Goal: Task Accomplishment & Management: Complete application form

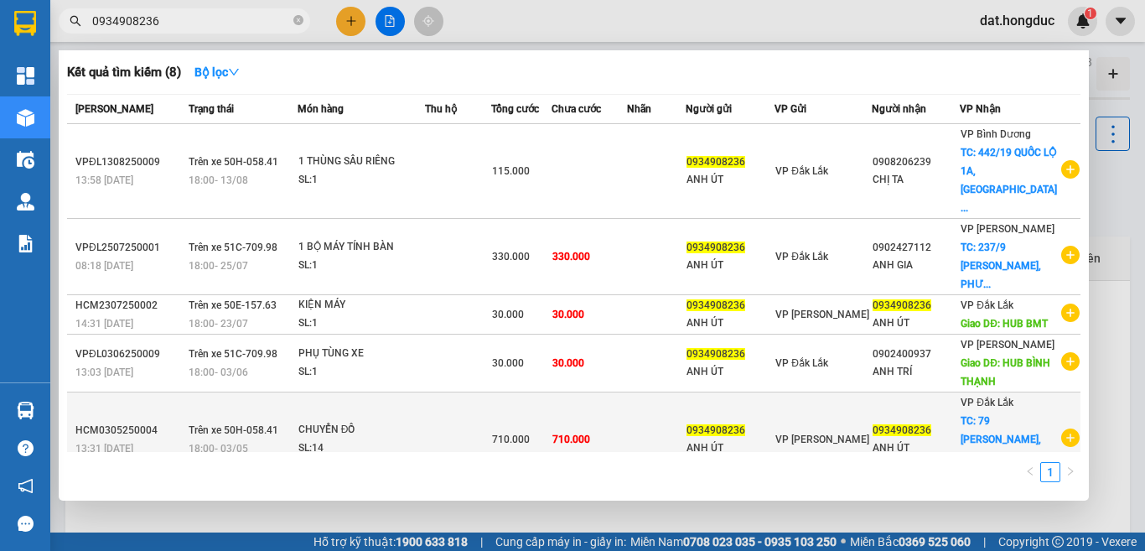
scroll to position [246, 0]
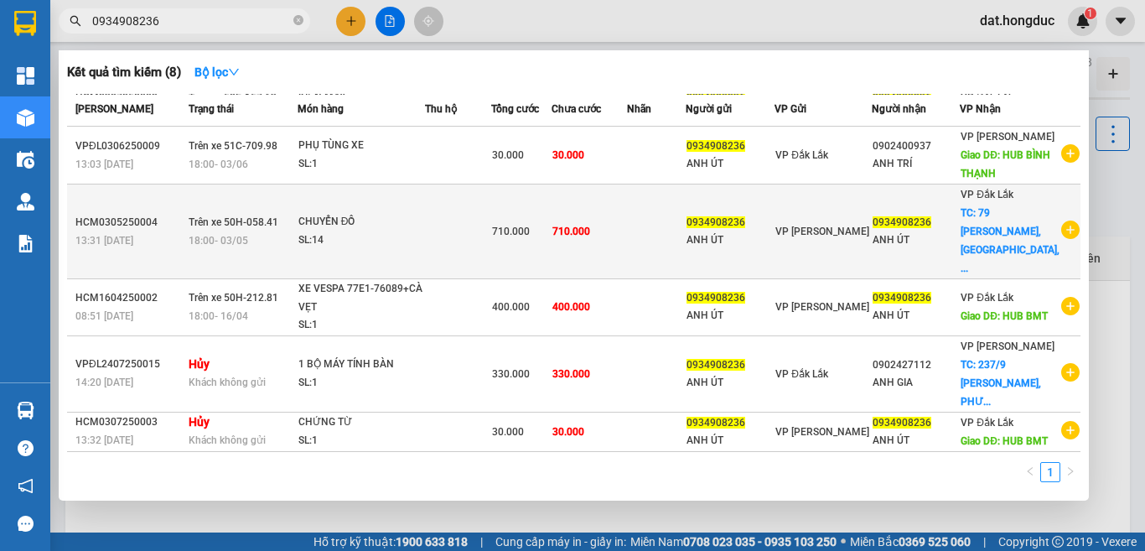
click at [1061, 221] on icon "plus-circle" at bounding box center [1070, 230] width 18 height 18
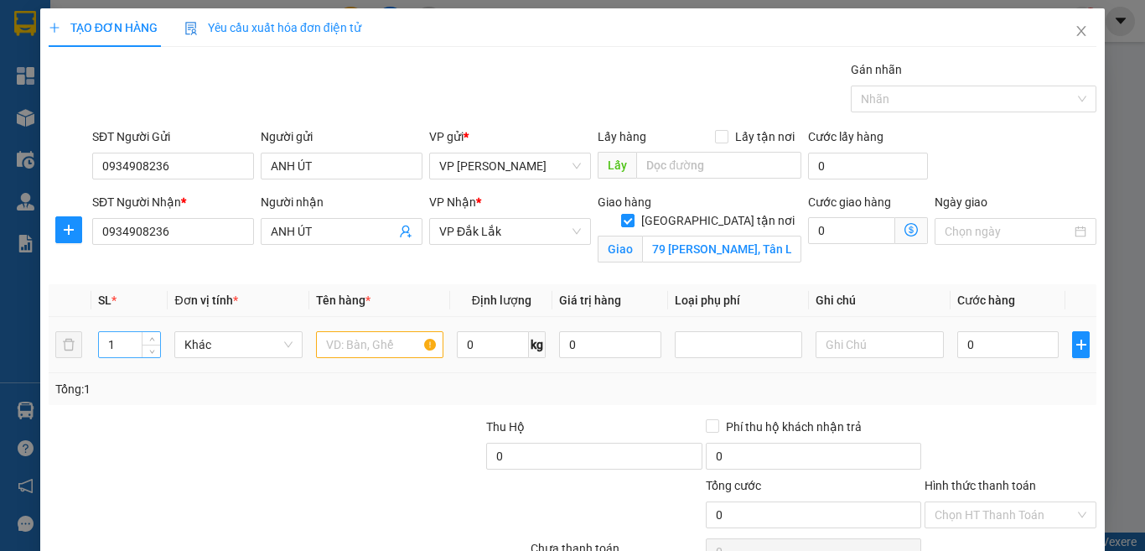
click at [135, 340] on input "1" at bounding box center [130, 344] width 62 height 25
type input "13"
click at [376, 346] on input "text" at bounding box center [379, 344] width 127 height 27
type input "13 BAO QUẦN ÁO"
click at [973, 343] on input "0" at bounding box center [1009, 344] width 102 height 27
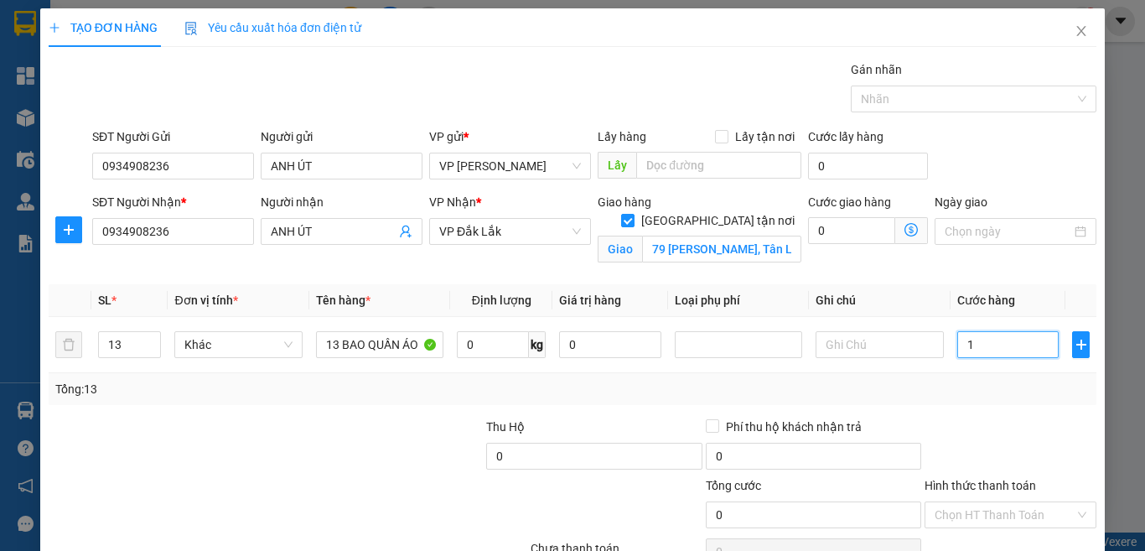
type input "12"
type input "129"
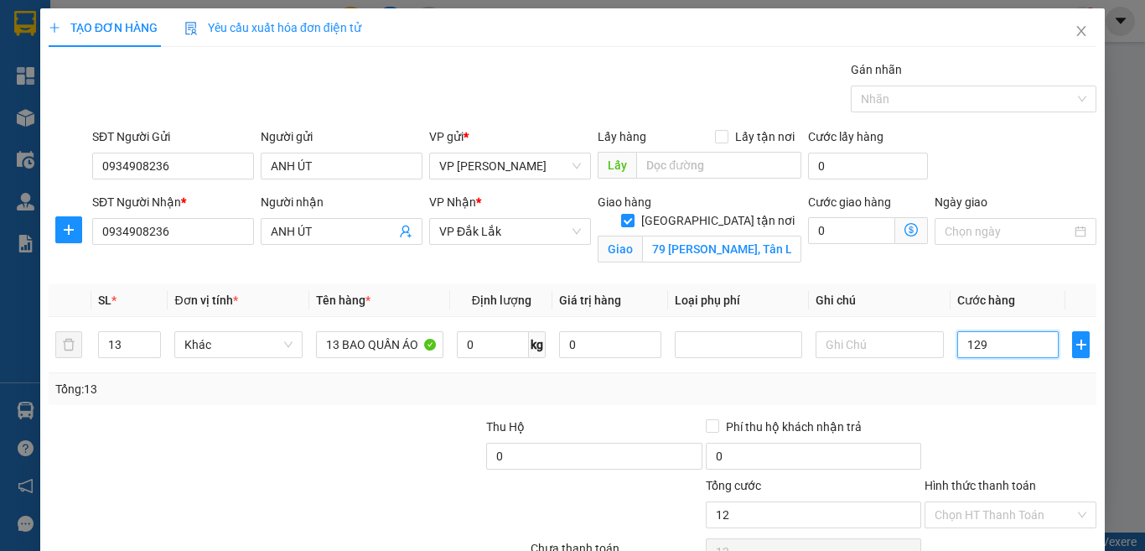
type input "129"
type input "1.296"
type input "129.600"
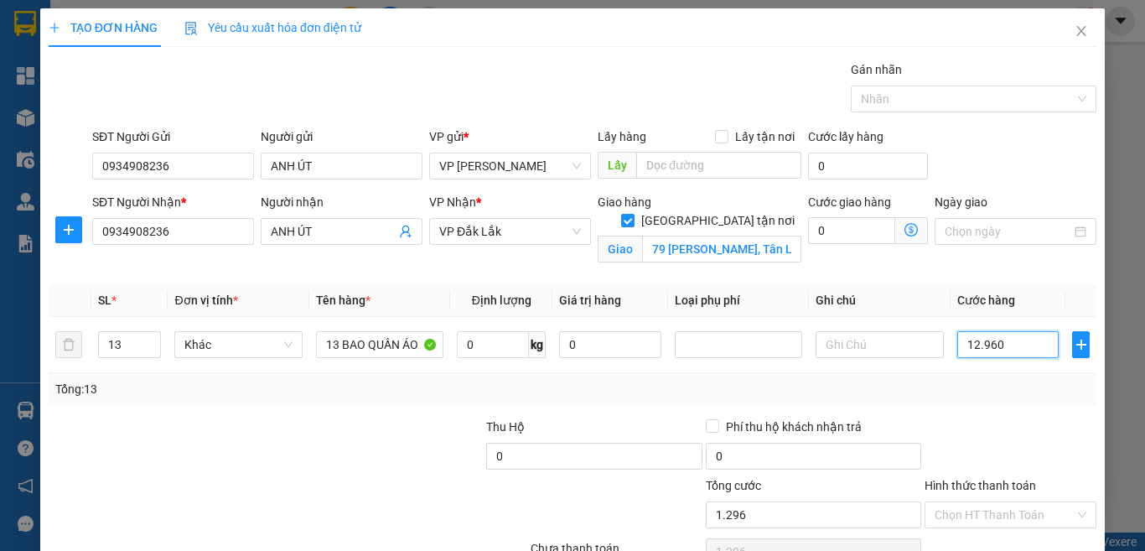
type input "129.600"
type input "1.296.000"
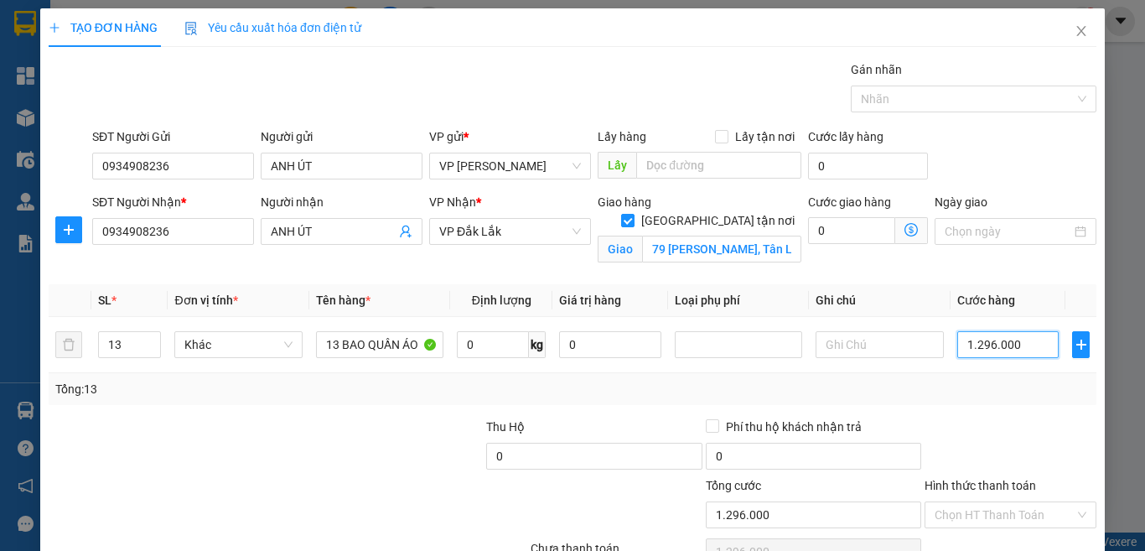
scroll to position [90, 0]
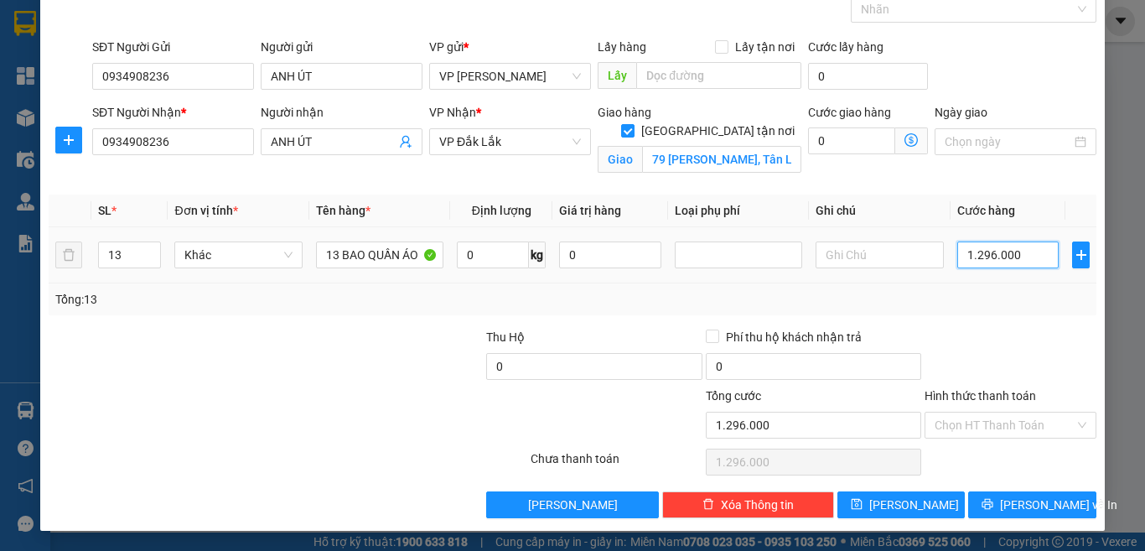
drag, startPoint x: 1028, startPoint y: 251, endPoint x: 955, endPoint y: 257, distance: 73.2
click at [958, 257] on input "1.296.000" at bounding box center [1009, 254] width 102 height 27
type input "1.296.000"
click at [1000, 428] on input "Hình thức thanh toán" at bounding box center [1005, 425] width 140 height 25
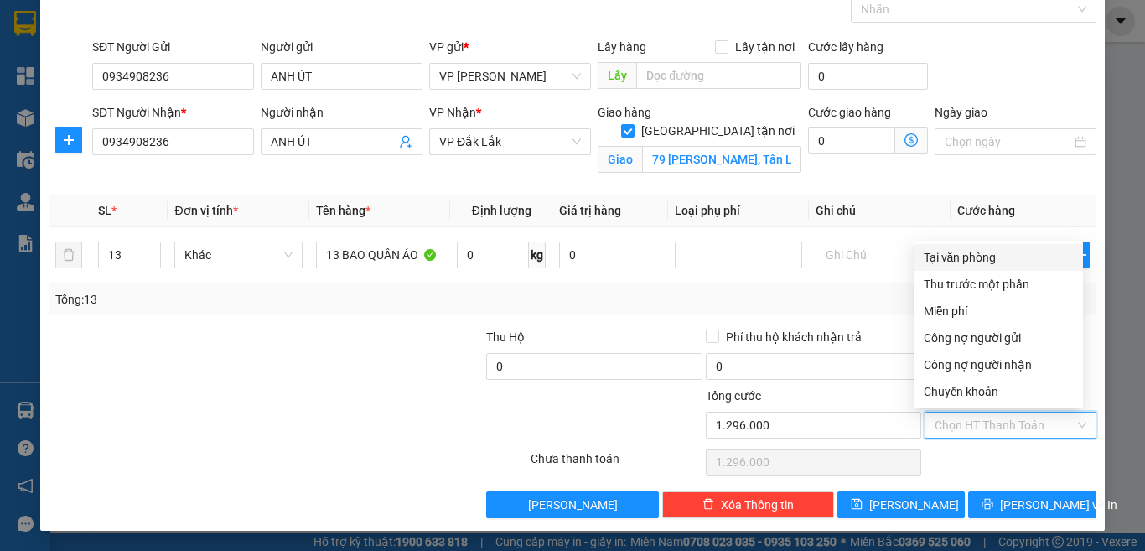
click at [971, 260] on div "Tại văn phòng" at bounding box center [998, 257] width 149 height 18
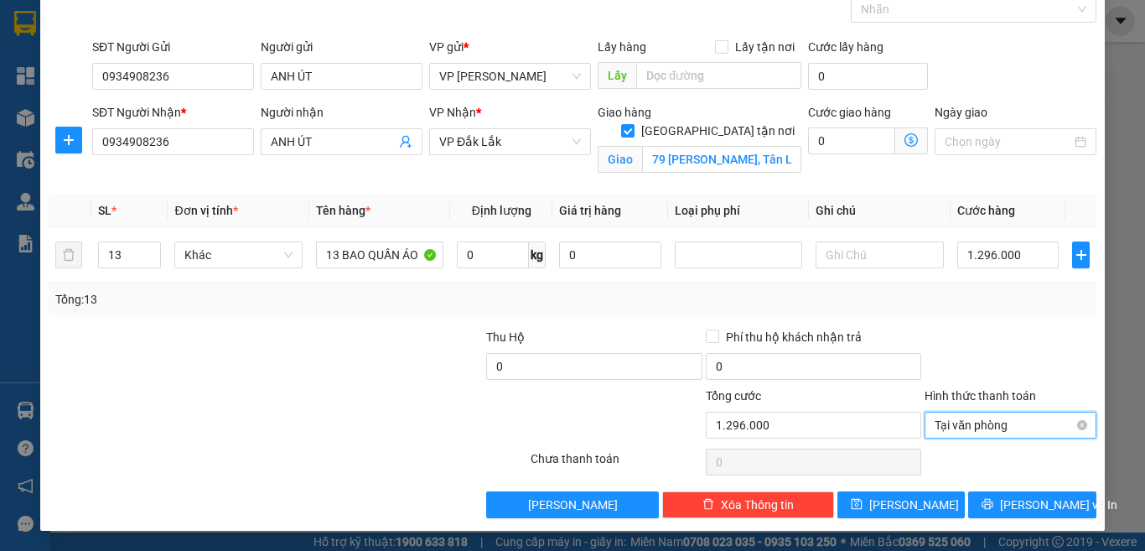
click at [983, 428] on span "Tại văn phòng" at bounding box center [1011, 425] width 152 height 25
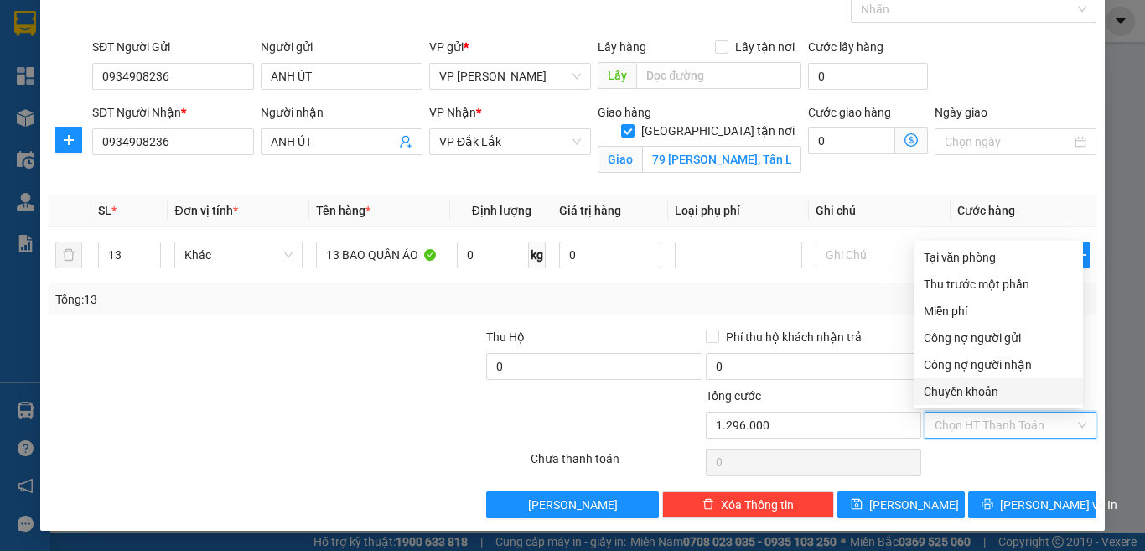
type input "1.296.000"
click at [848, 249] on input "text" at bounding box center [879, 254] width 127 height 27
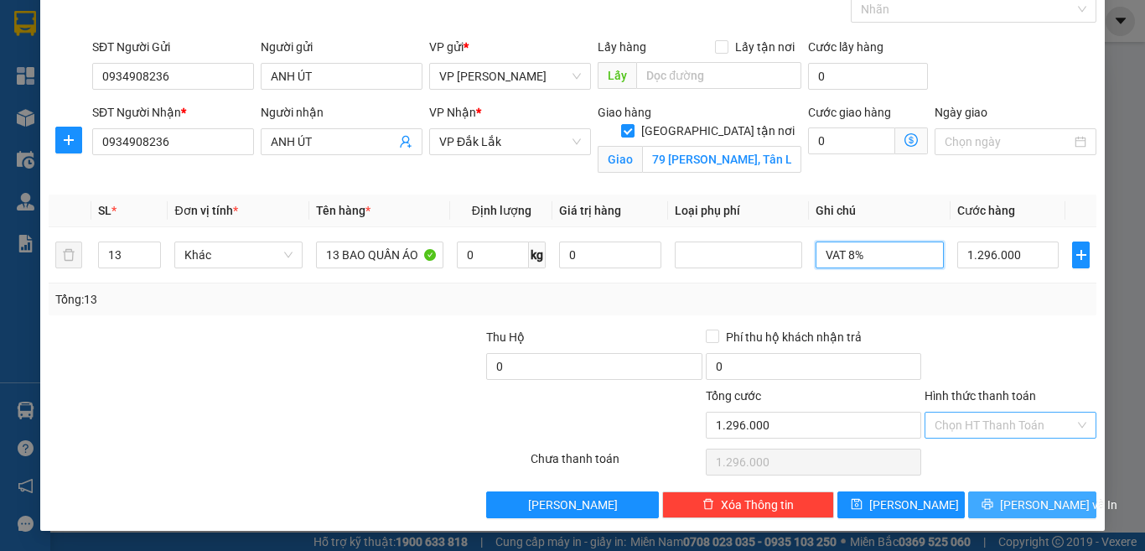
type input "VAT 8%"
click at [1031, 507] on span "[PERSON_NAME] và In" at bounding box center [1058, 505] width 117 height 18
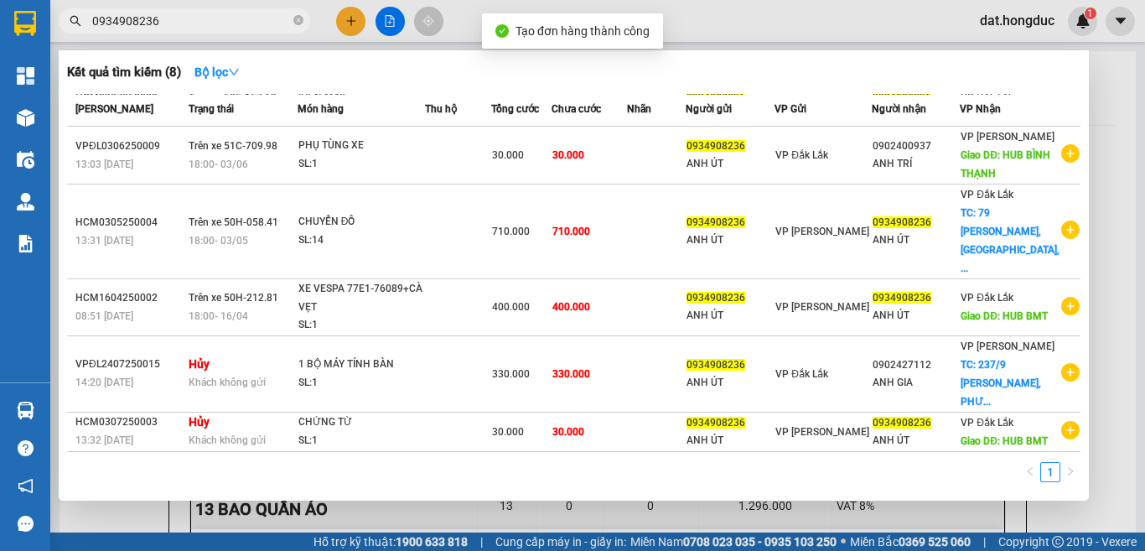
click at [1102, 101] on div at bounding box center [572, 275] width 1145 height 551
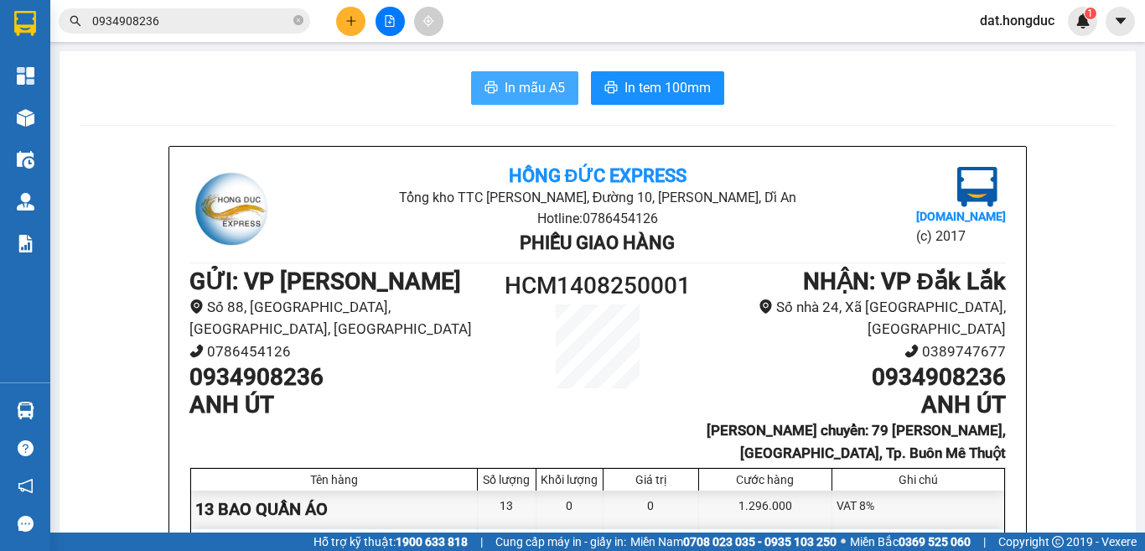
click at [533, 91] on span "In mẫu A5" at bounding box center [535, 87] width 60 height 21
click at [296, 21] on icon "close-circle" at bounding box center [298, 20] width 10 height 10
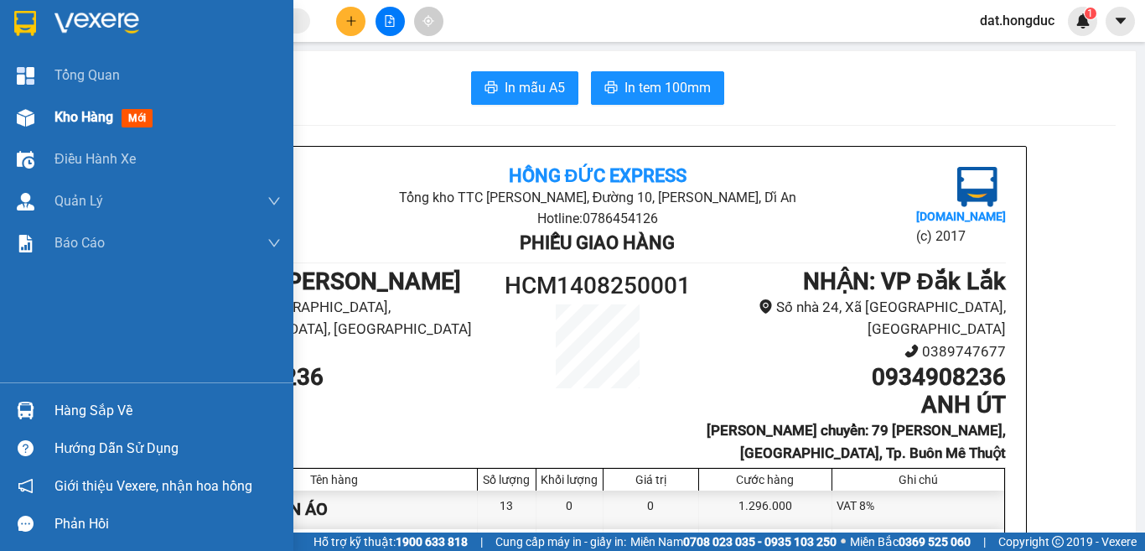
click at [83, 122] on span "Kho hàng" at bounding box center [83, 117] width 59 height 16
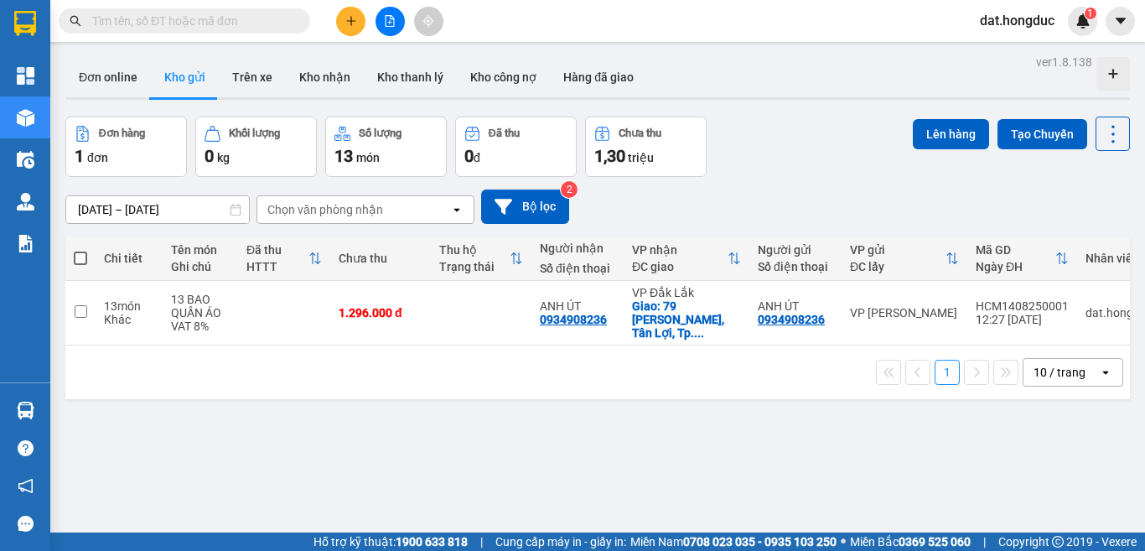
click at [192, 22] on input "text" at bounding box center [191, 21] width 198 height 18
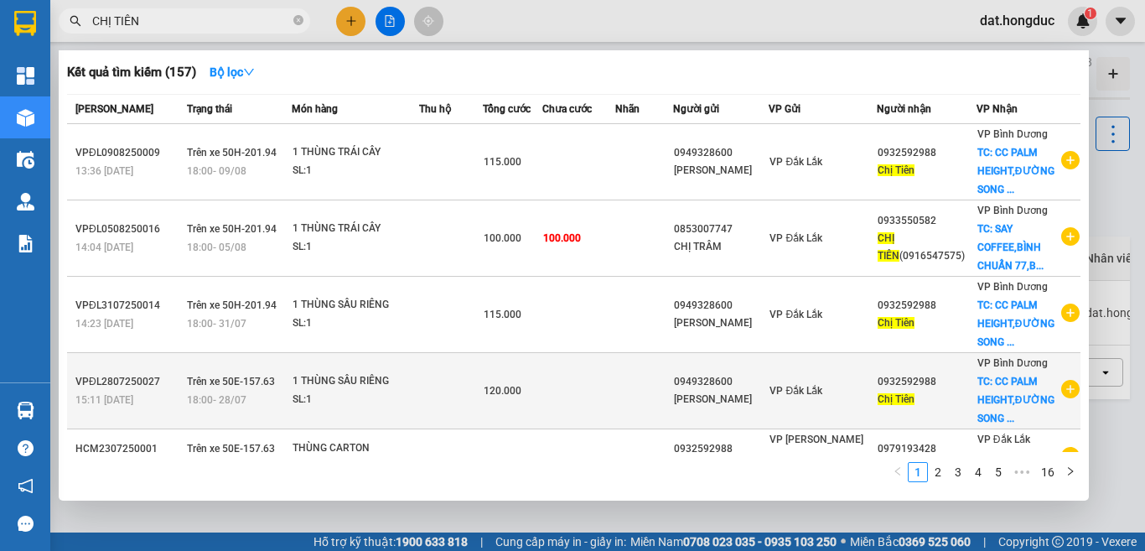
scroll to position [324, 0]
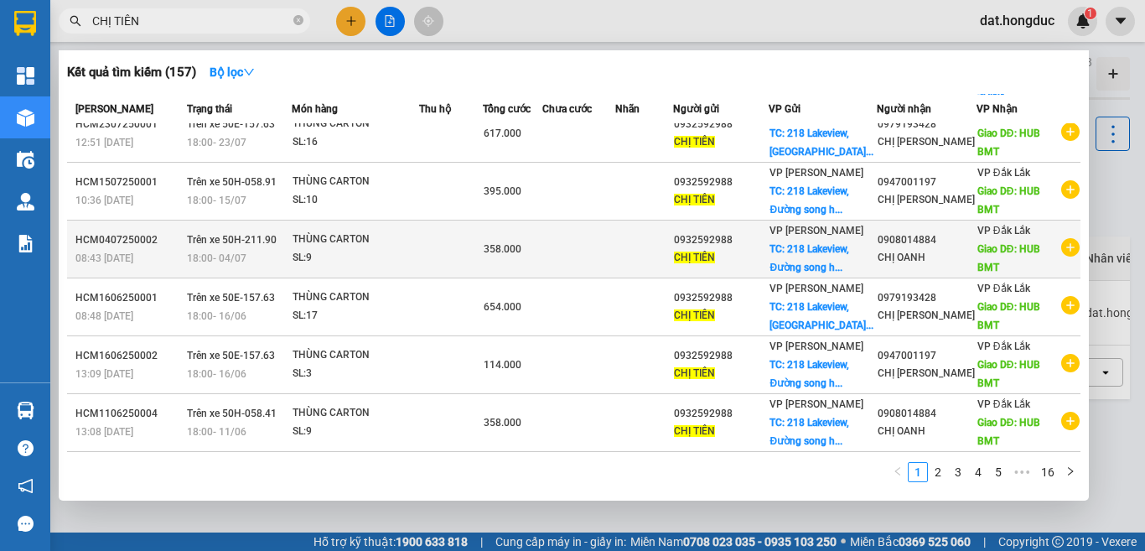
type input "CHỊ TIÊN"
click at [1061, 252] on icon "plus-circle" at bounding box center [1070, 247] width 18 height 18
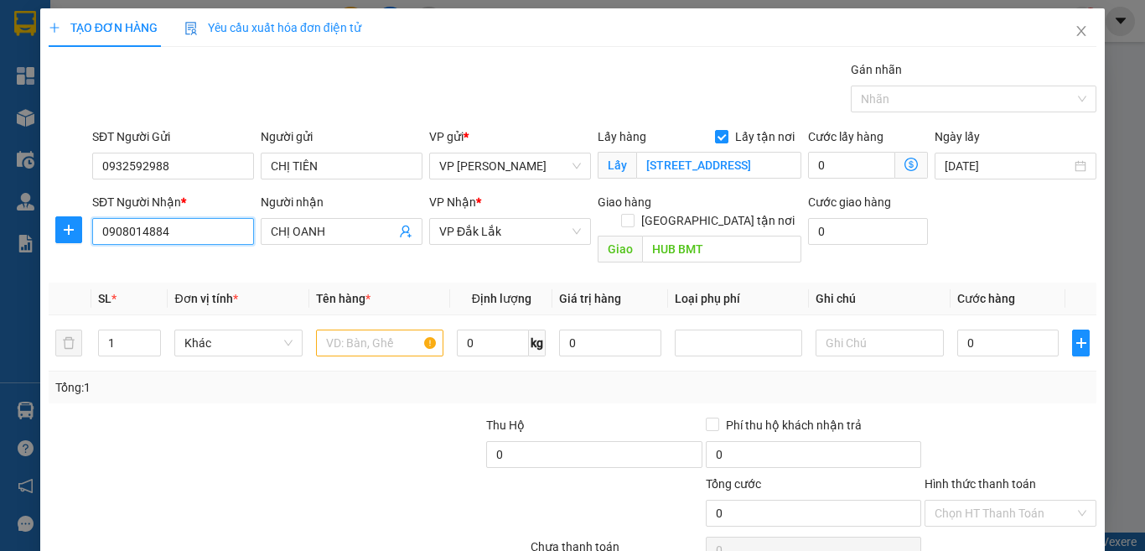
drag, startPoint x: 190, startPoint y: 234, endPoint x: 51, endPoint y: 224, distance: 139.5
click at [51, 224] on div "SĐT Người Nhận * 0908014884 0908014884 Người nhận CHỊ OANH VP Nhận * VP [GEOGRA…" at bounding box center [572, 231] width 1051 height 77
paste input "789479789"
type input "0789479789"
click at [333, 228] on input "CHỊ OANH" at bounding box center [333, 231] width 125 height 18
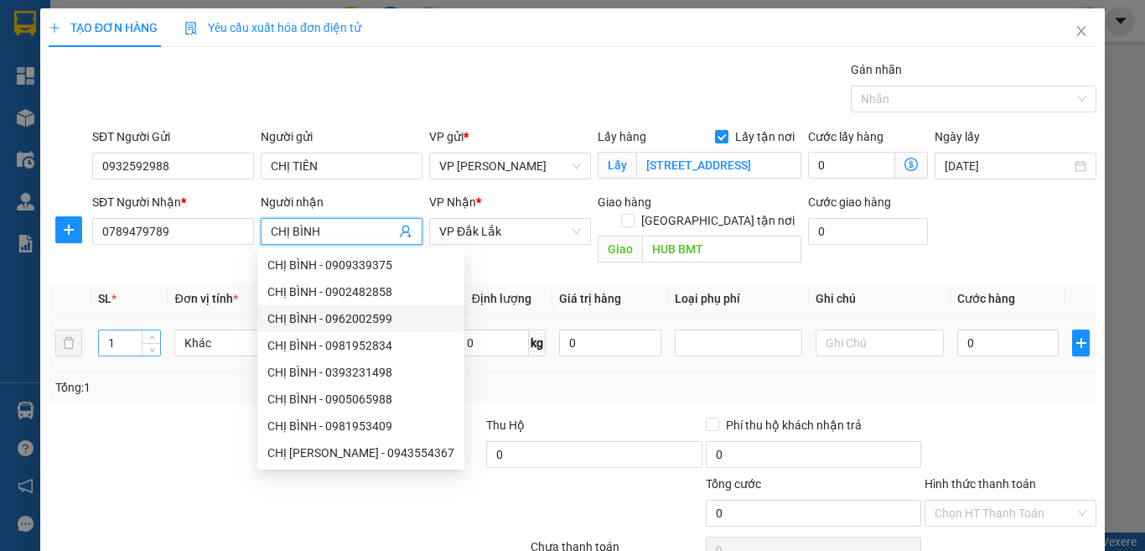
type input "CHỊ BÌNH"
drag, startPoint x: 132, startPoint y: 331, endPoint x: 101, endPoint y: 329, distance: 31.1
click at [101, 330] on input "1" at bounding box center [130, 342] width 62 height 25
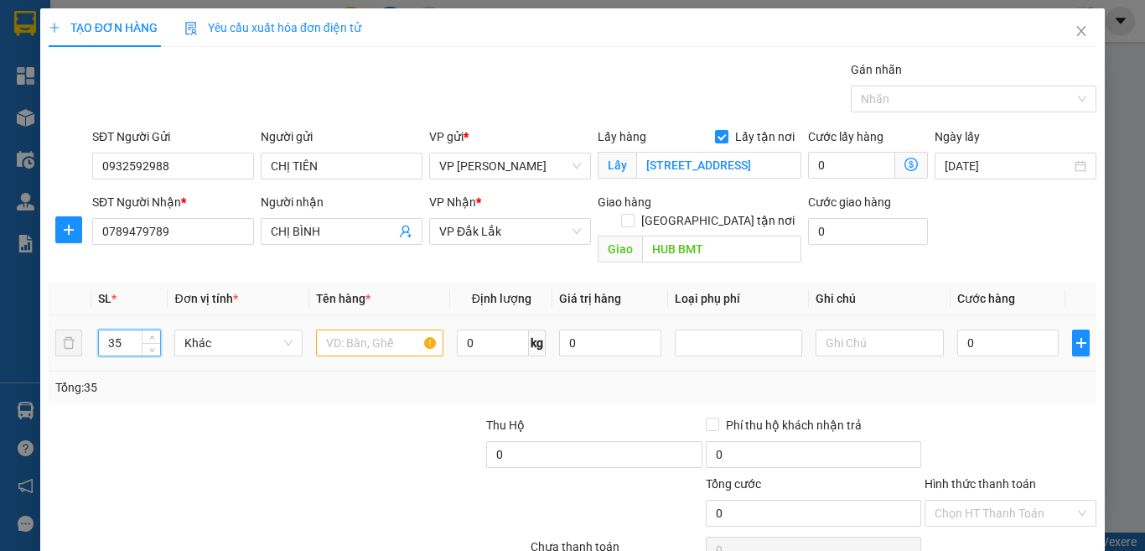
type input "35"
click at [344, 330] on input "text" at bounding box center [379, 343] width 127 height 27
type input "THÙNG DUNG DỊCH"
click at [983, 330] on input "0" at bounding box center [1009, 343] width 102 height 27
type input "1"
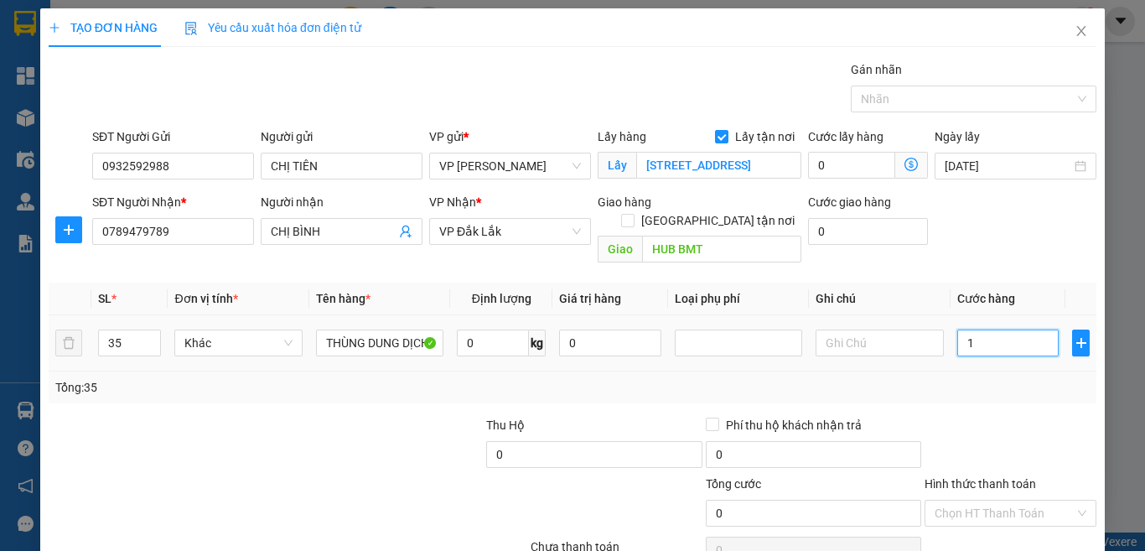
type input "1"
type input "12"
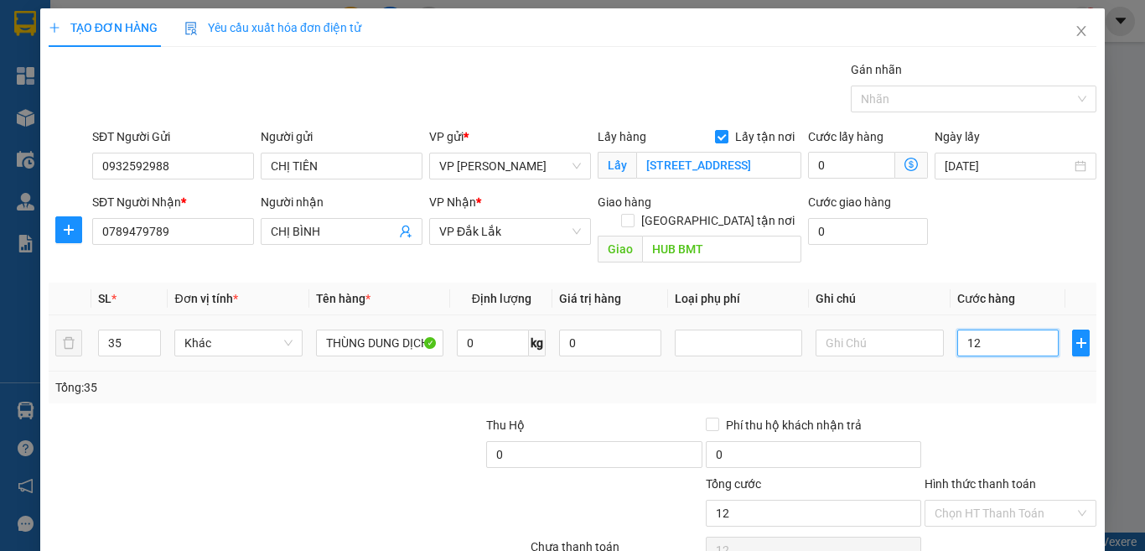
type input "122"
type input "1.225"
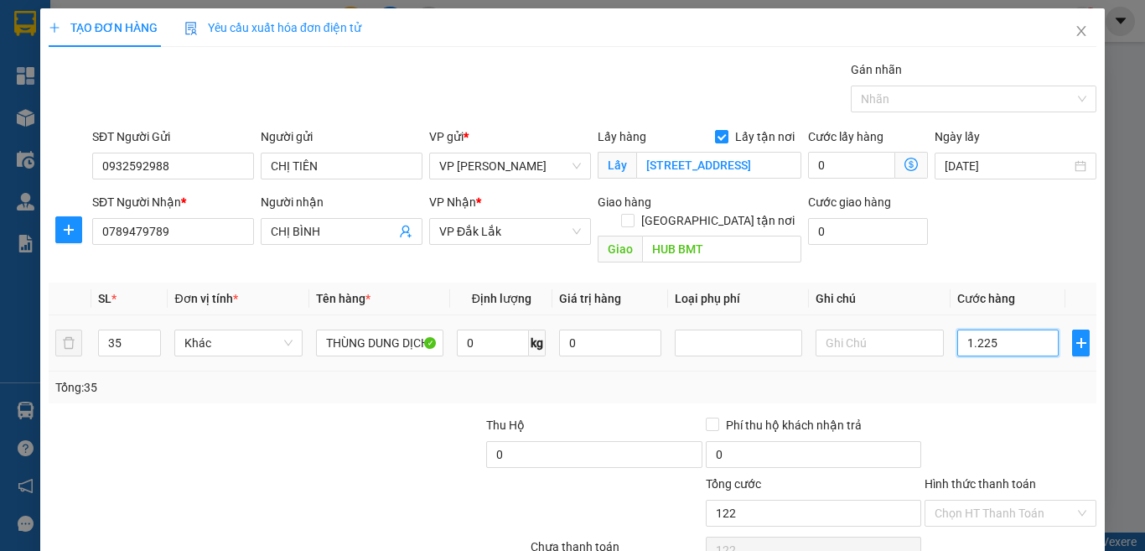
type input "1.225"
type input "12.250"
type input "122.500"
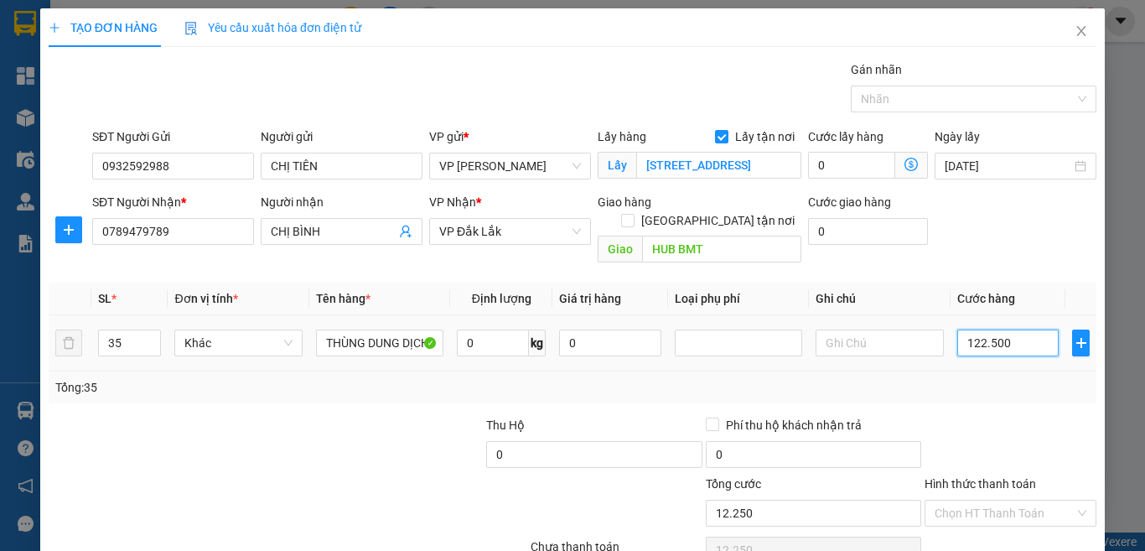
type input "122.500"
type input "1.225.000"
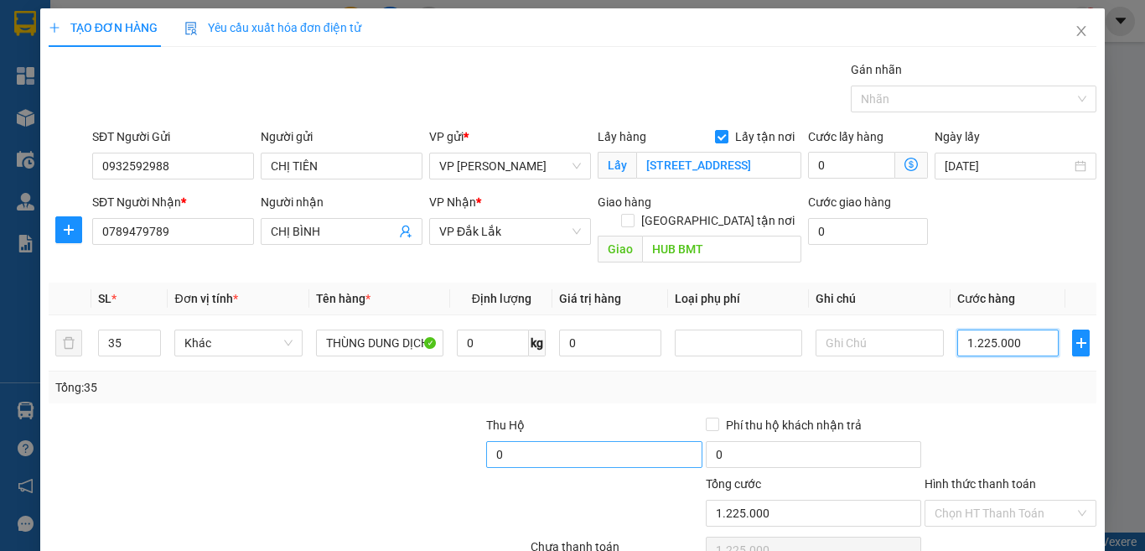
type input "1.225.000"
click at [571, 441] on input "0" at bounding box center [593, 454] width 215 height 27
type input "29.550.000"
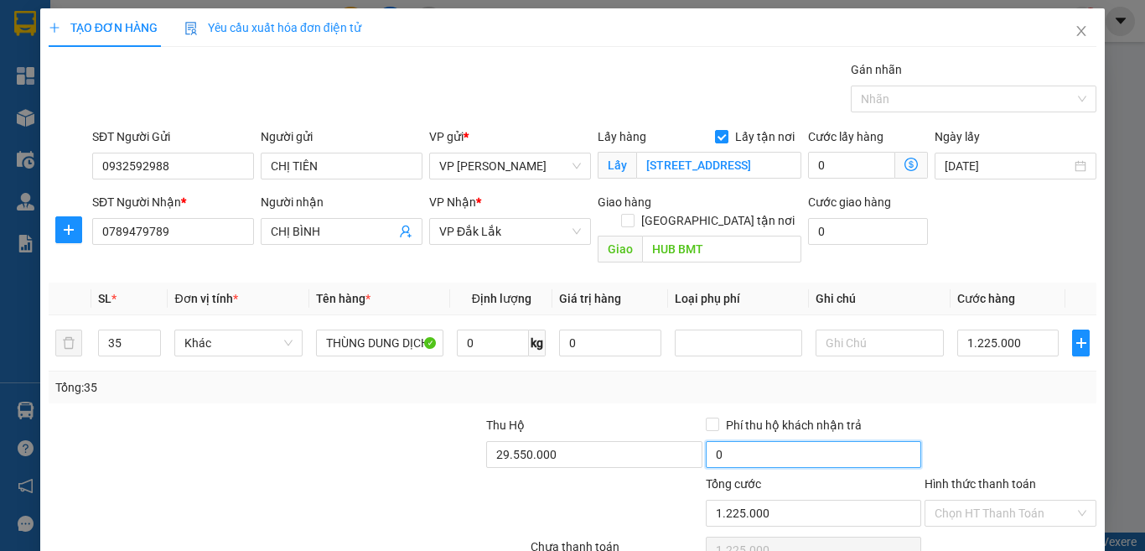
click at [763, 441] on input "0" at bounding box center [813, 454] width 215 height 27
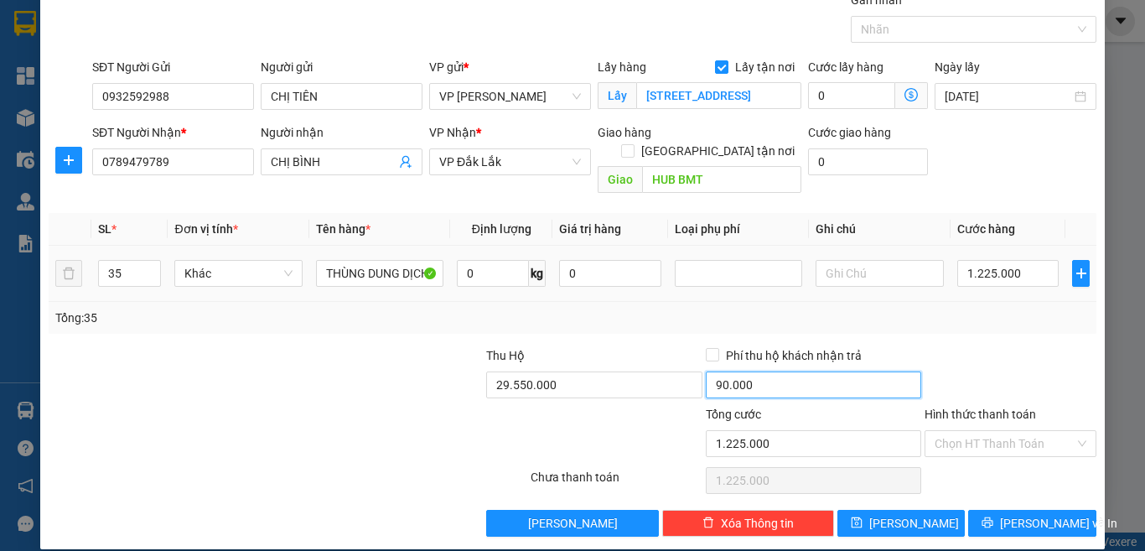
type input "90.000"
click at [1004, 431] on input "Hình thức thanh toán" at bounding box center [1005, 443] width 140 height 25
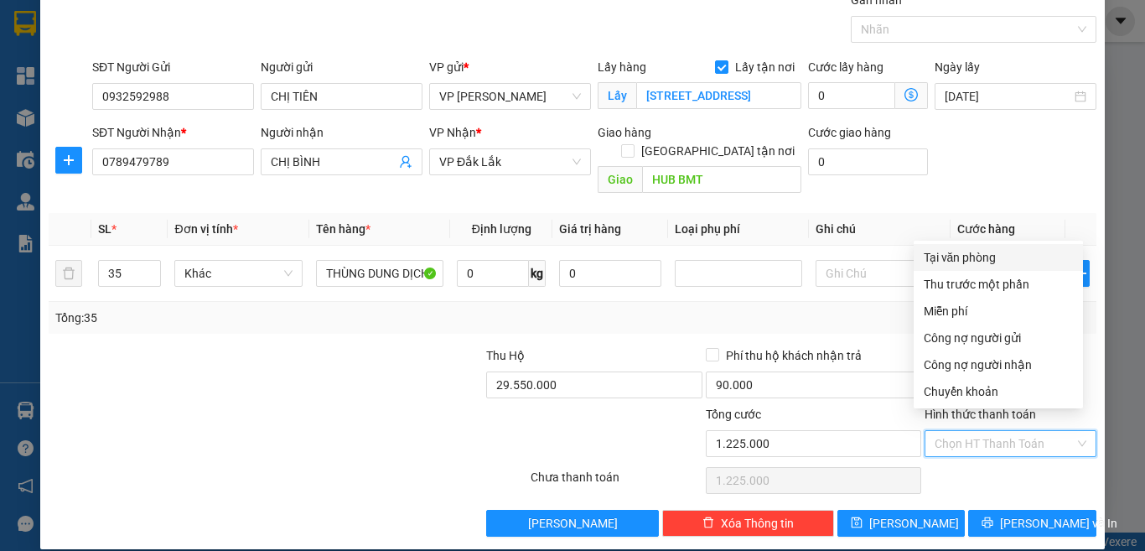
click at [934, 257] on div "Tại văn phòng" at bounding box center [998, 257] width 149 height 18
type input "0"
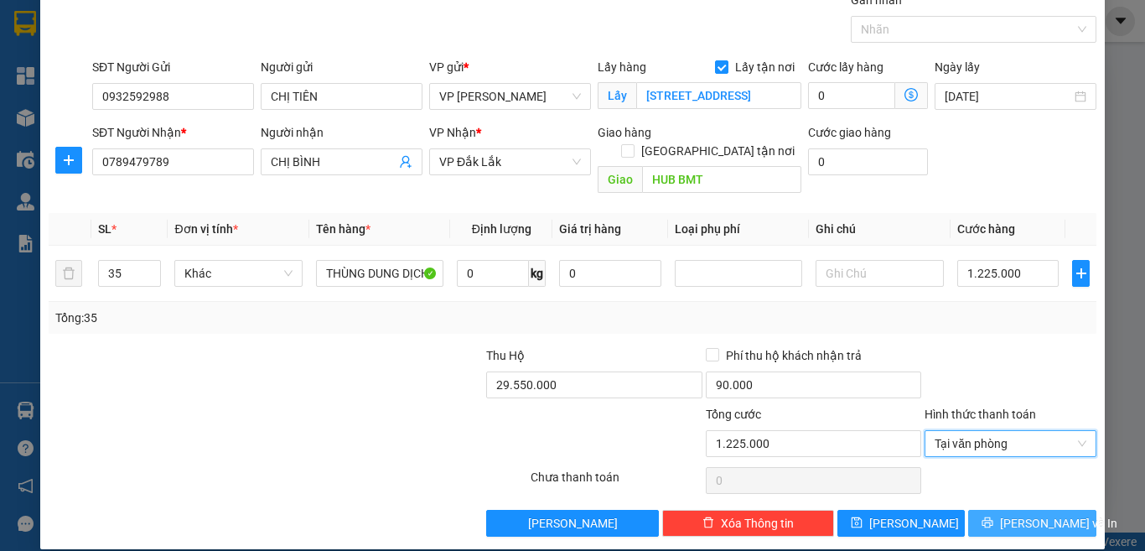
click at [1028, 514] on span "[PERSON_NAME] và In" at bounding box center [1058, 523] width 117 height 18
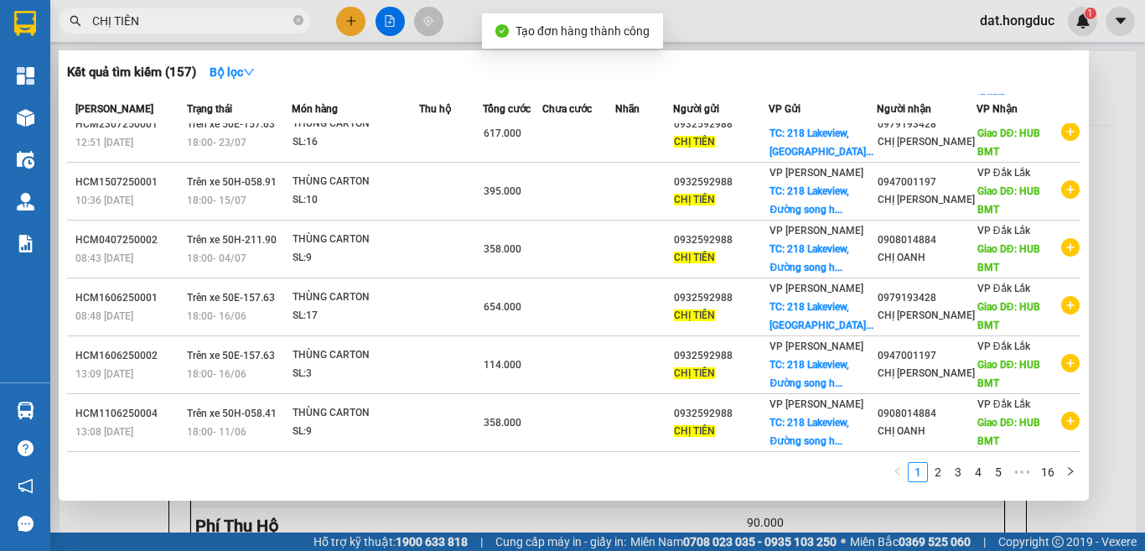
click at [1110, 82] on div at bounding box center [572, 275] width 1145 height 551
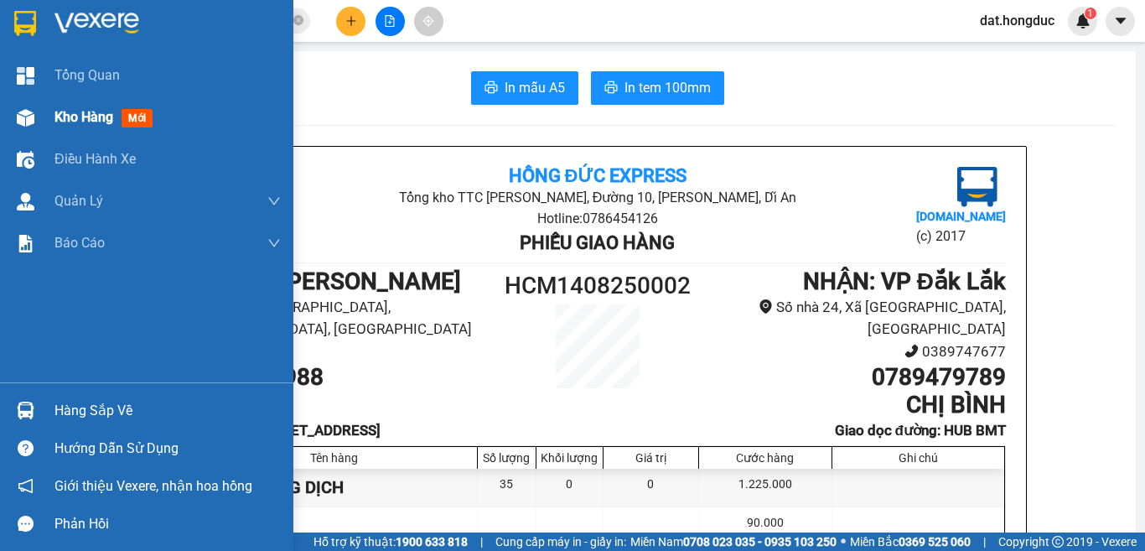
click at [86, 122] on span "Kho hàng" at bounding box center [83, 117] width 59 height 16
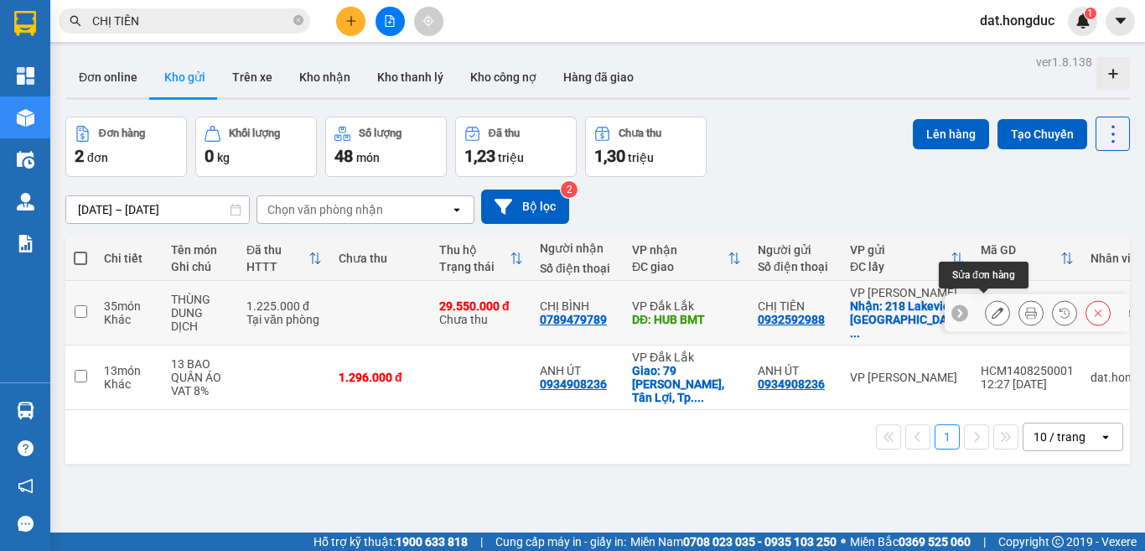
click at [986, 306] on button at bounding box center [997, 312] width 23 height 29
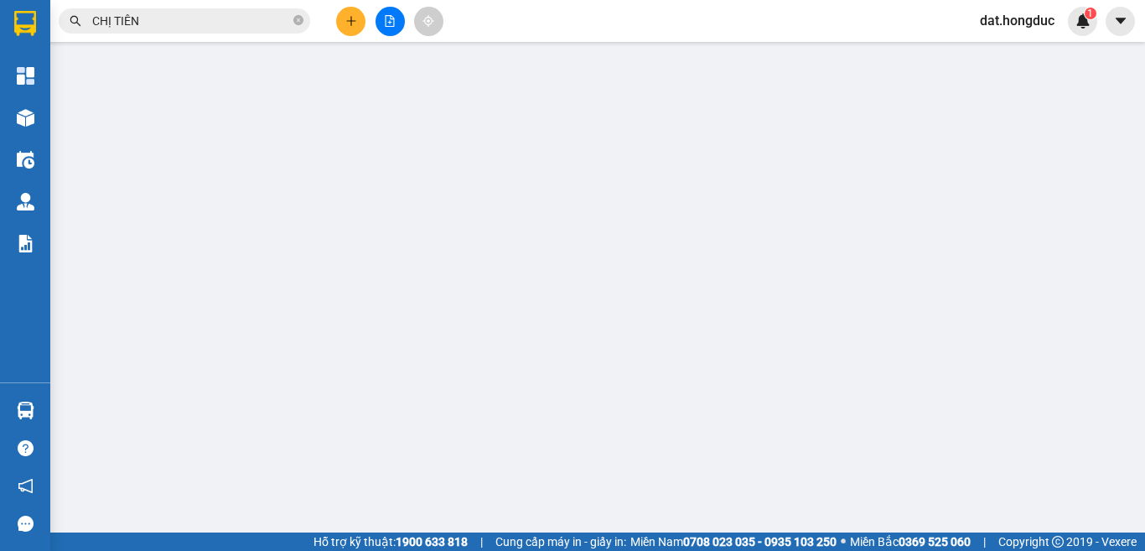
type input "0932592988"
type input "CHỊ TIÊN"
checkbox input "true"
type input "[STREET_ADDRESS]"
type input "0789479789"
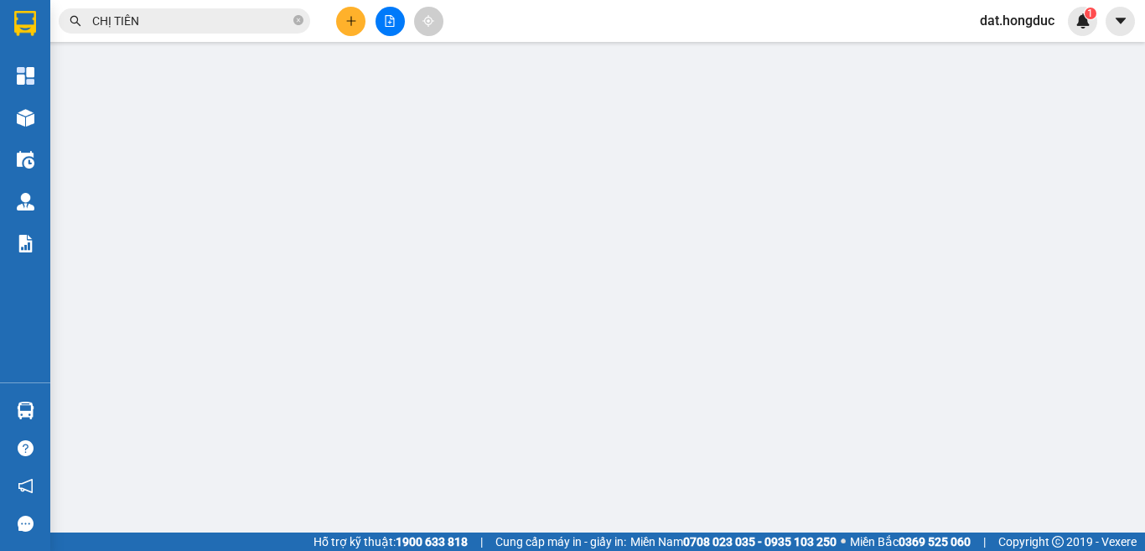
type input "CHỊ BÌNH"
type input "HUB BMT"
type input "1.225.000"
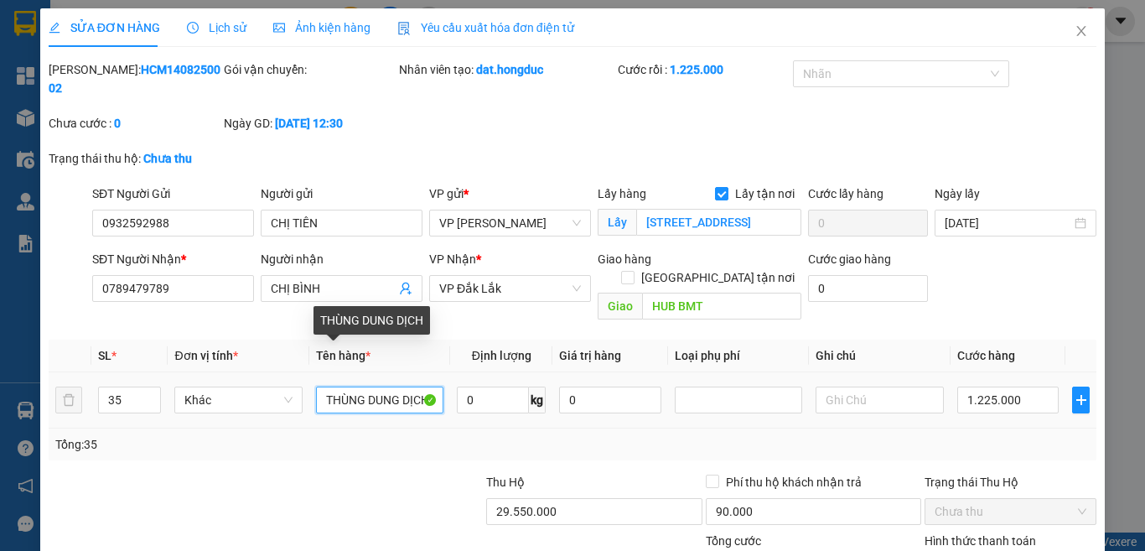
click at [371, 387] on input "THÙNG DUNG DỊCH" at bounding box center [379, 400] width 127 height 27
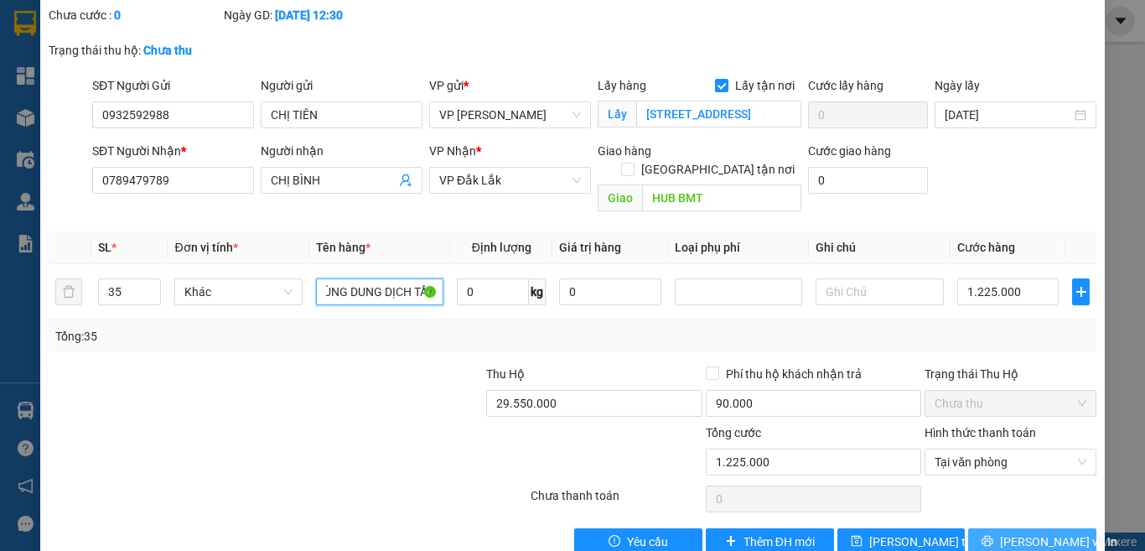
type input "THÙNG DUNG DỊCH TẨY"
click at [999, 528] on button "[PERSON_NAME] và In" at bounding box center [1032, 541] width 128 height 27
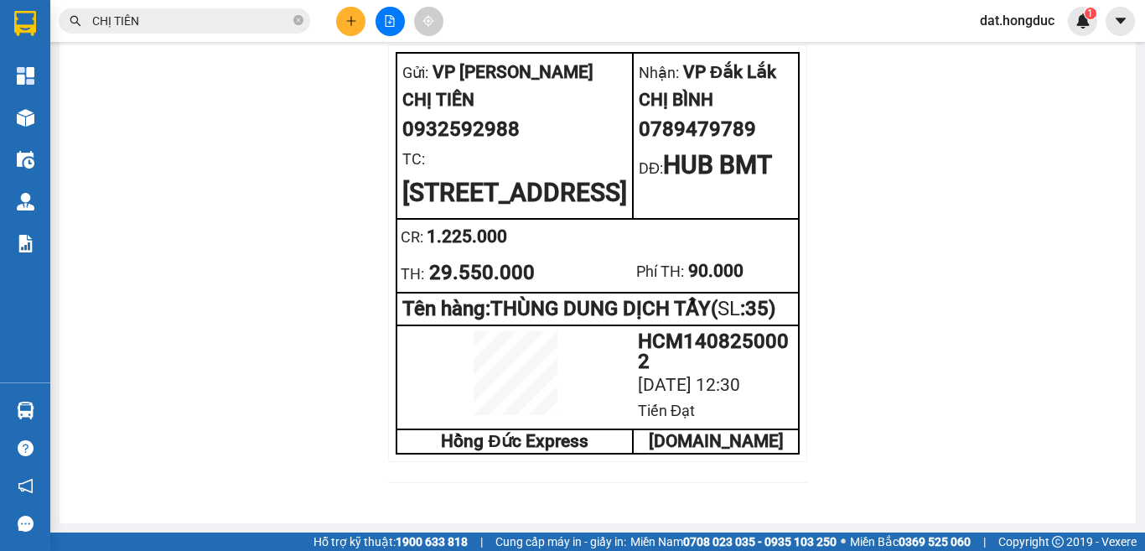
scroll to position [1155, 0]
click at [303, 19] on icon "close-circle" at bounding box center [298, 20] width 10 height 10
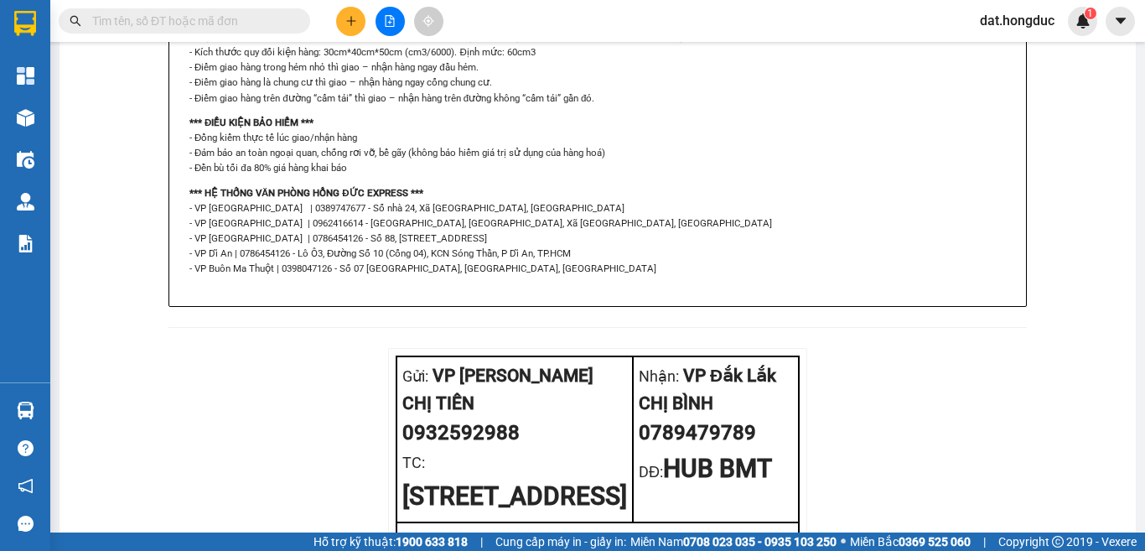
scroll to position [0, 0]
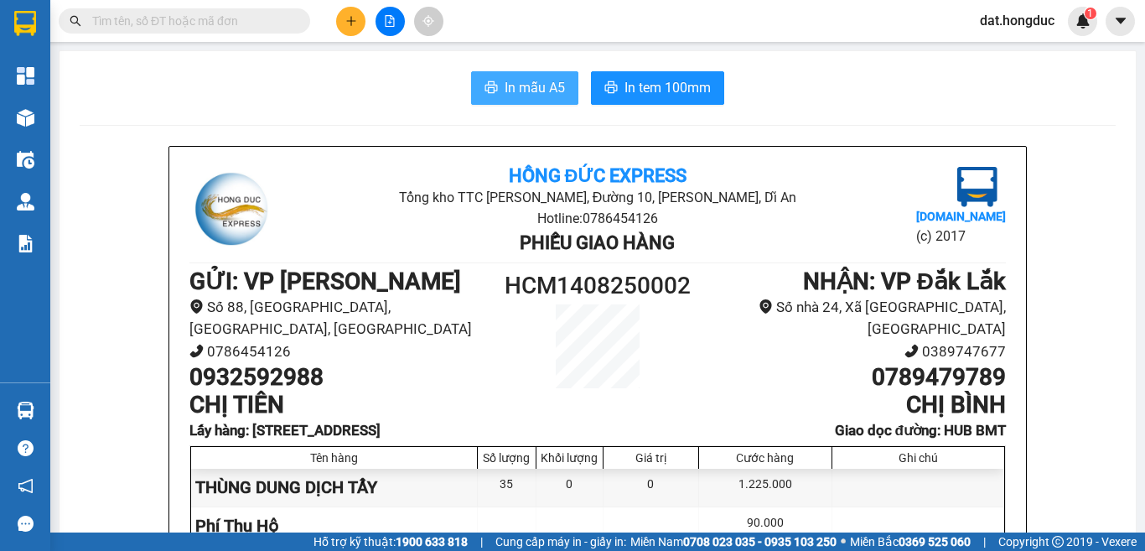
click at [511, 88] on span "In mẫu A5" at bounding box center [535, 87] width 60 height 21
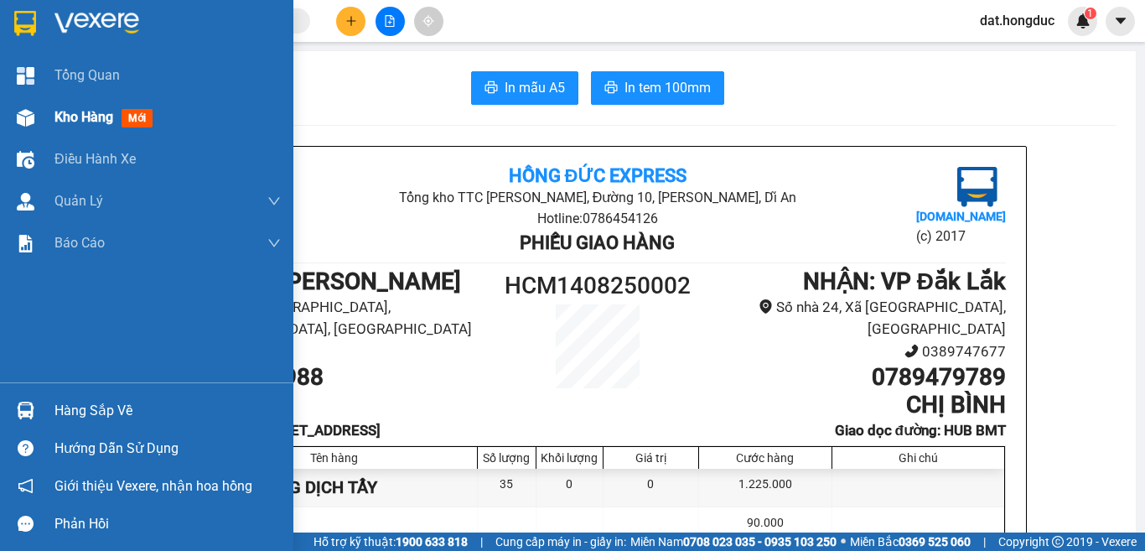
click at [63, 115] on span "Kho hàng" at bounding box center [83, 117] width 59 height 16
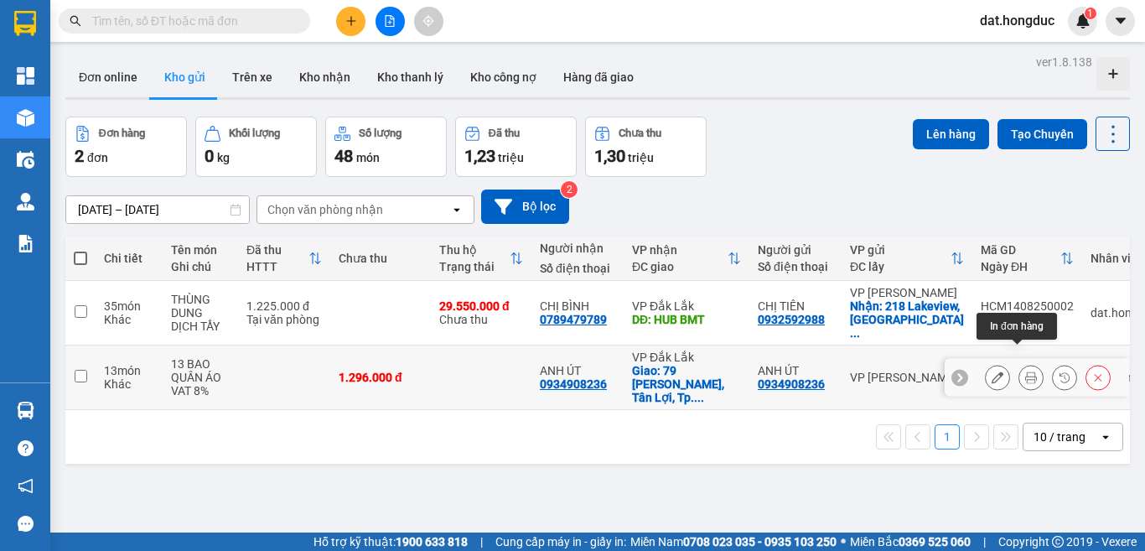
click at [1025, 371] on icon at bounding box center [1031, 377] width 12 height 12
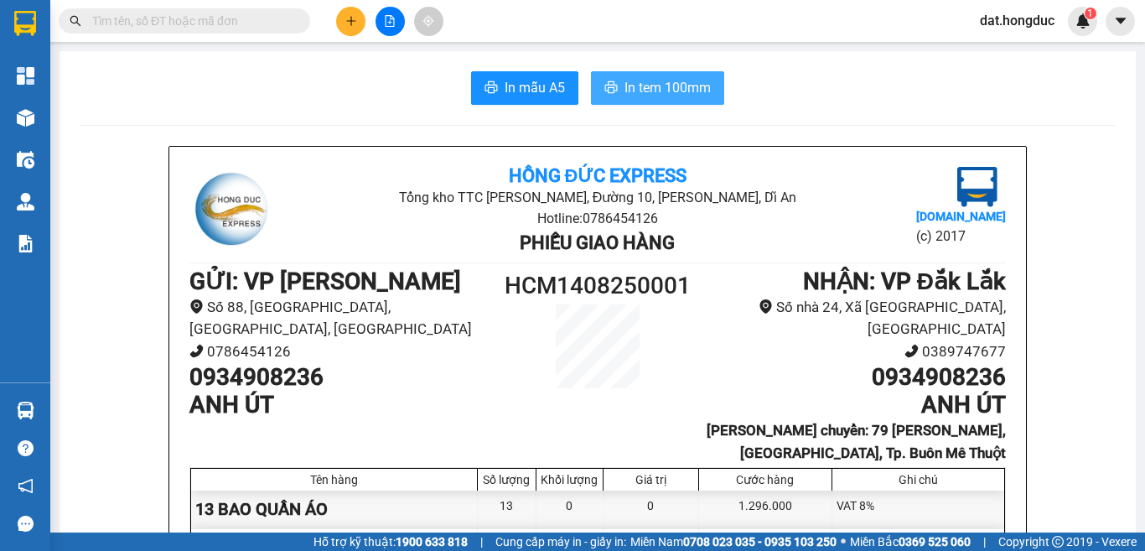
click at [649, 91] on span "In tem 100mm" at bounding box center [668, 87] width 86 height 21
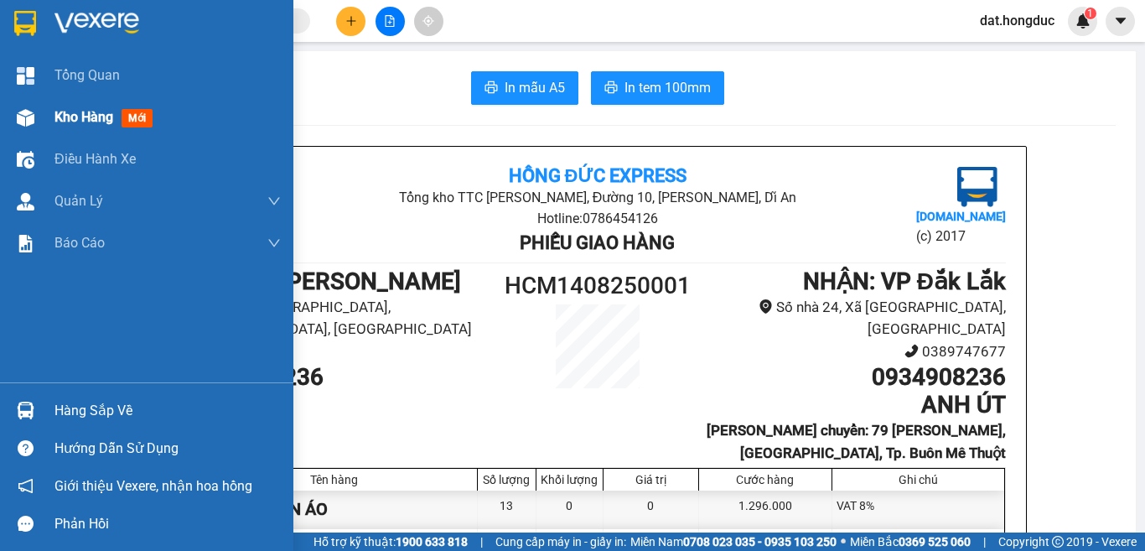
click at [30, 126] on img at bounding box center [26, 118] width 18 height 18
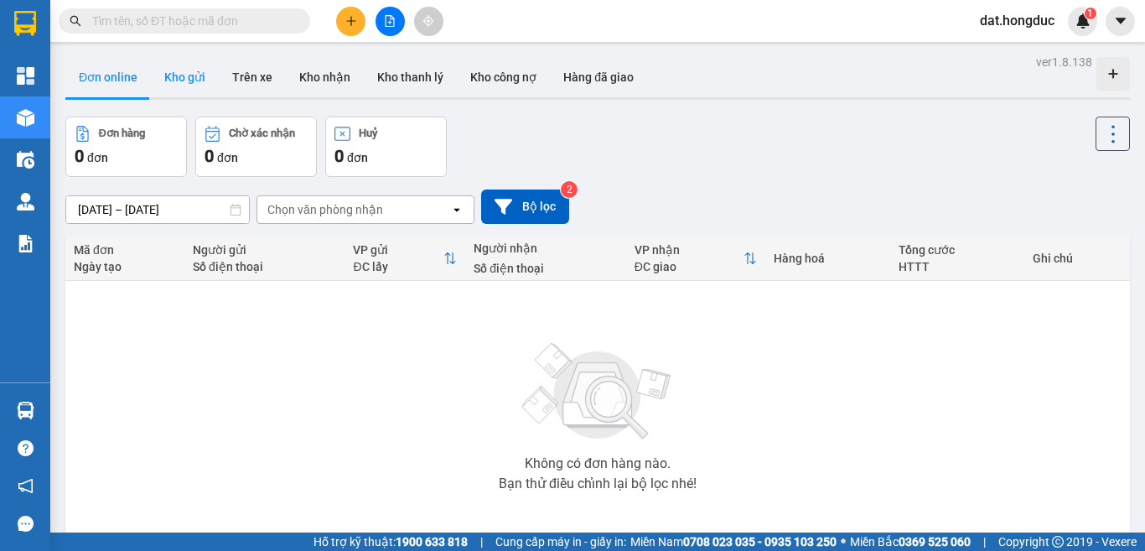
click at [172, 79] on button "Kho gửi" at bounding box center [185, 77] width 68 height 40
type input "[DATE] – [DATE]"
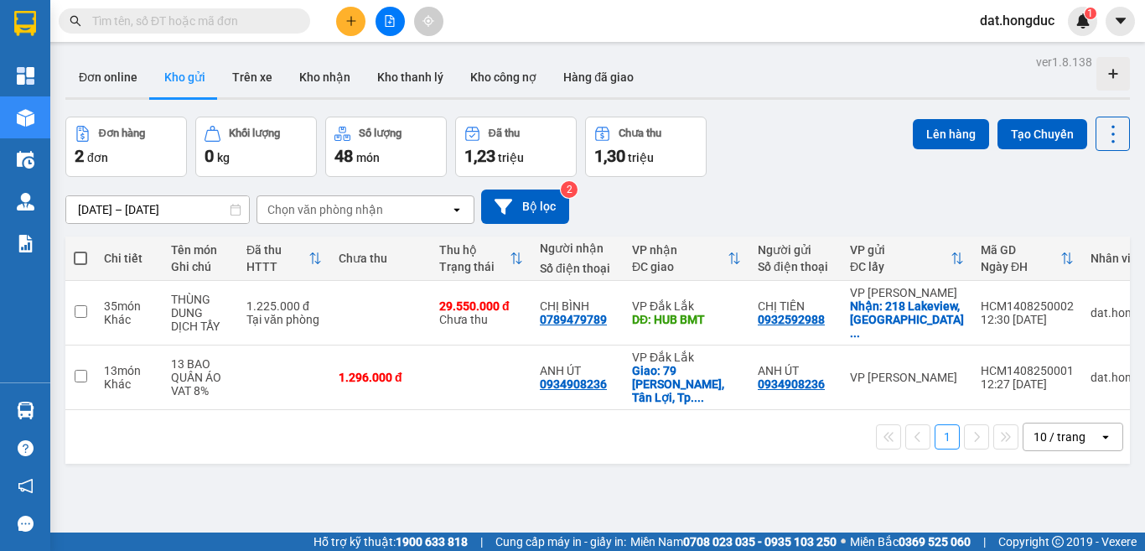
click at [186, 22] on input "text" at bounding box center [191, 21] width 198 height 18
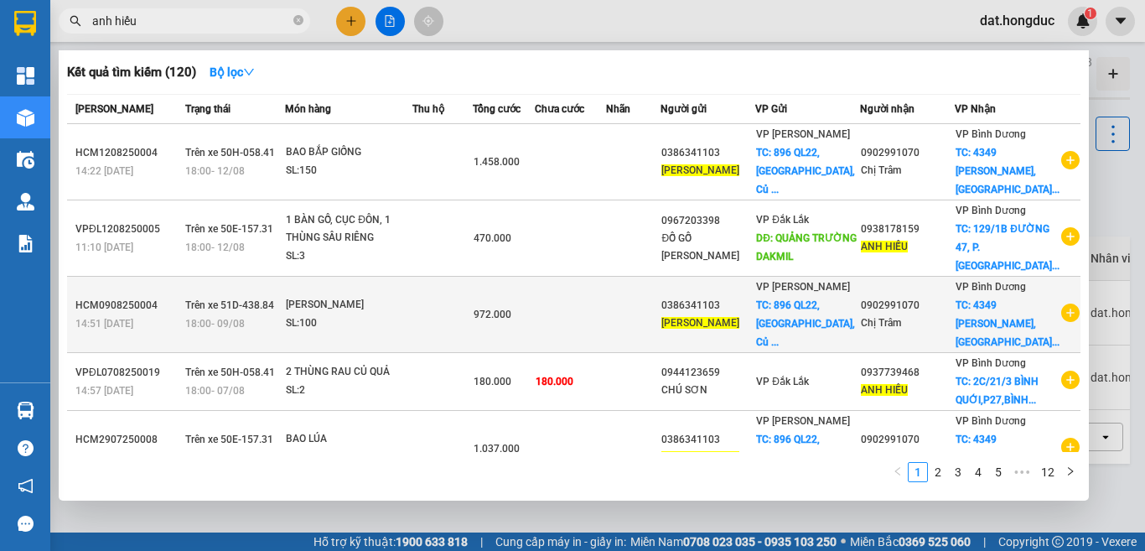
type input "anh hiếu"
click at [1063, 318] on icon "plus-circle" at bounding box center [1070, 313] width 18 height 18
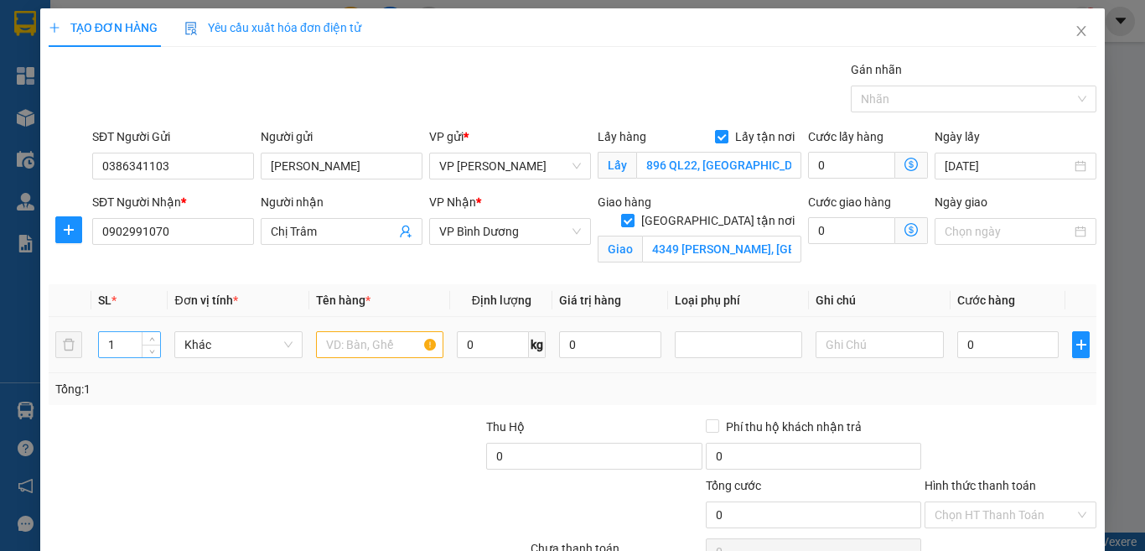
click at [119, 345] on input "1" at bounding box center [130, 344] width 62 height 25
type input "100"
click at [355, 340] on input "text" at bounding box center [379, 344] width 127 height 27
type input "BAO NGÔ GIỐNG"
click at [483, 347] on input "0" at bounding box center [493, 344] width 72 height 27
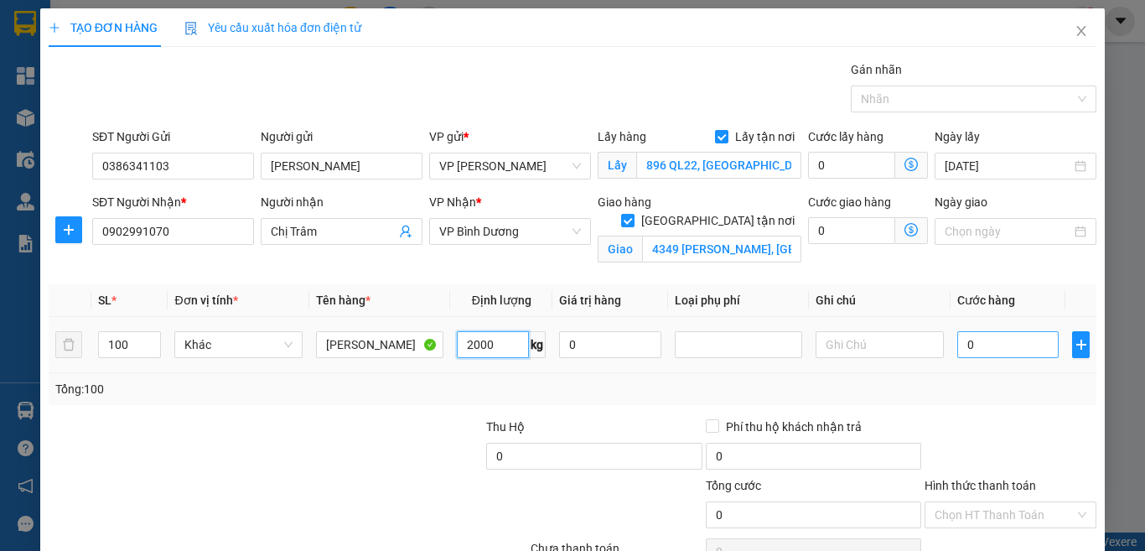
type input "2000"
click at [979, 341] on input "0" at bounding box center [1009, 344] width 102 height 27
type input "9"
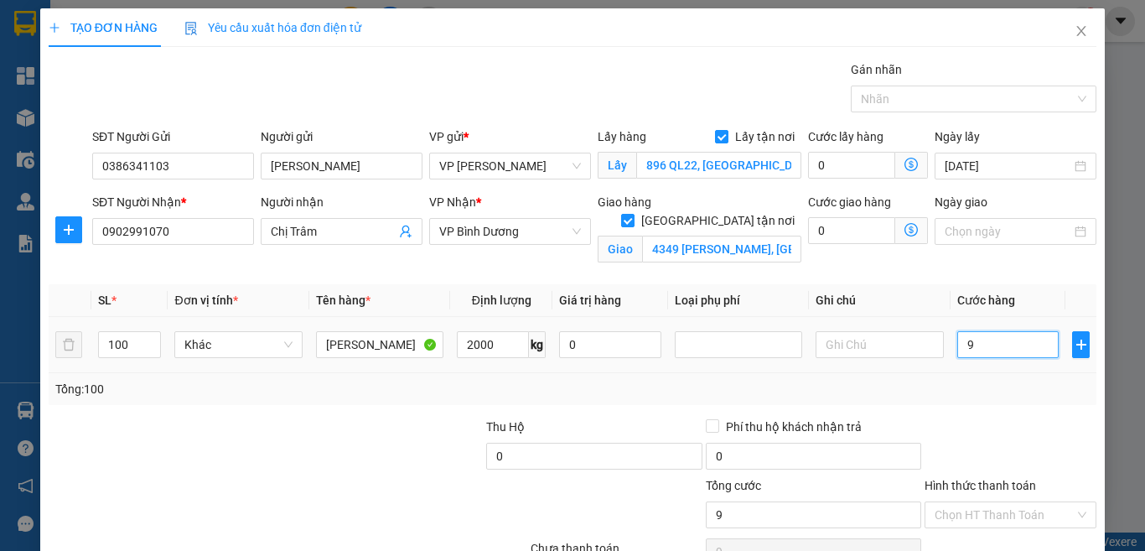
type input "97"
type input "972"
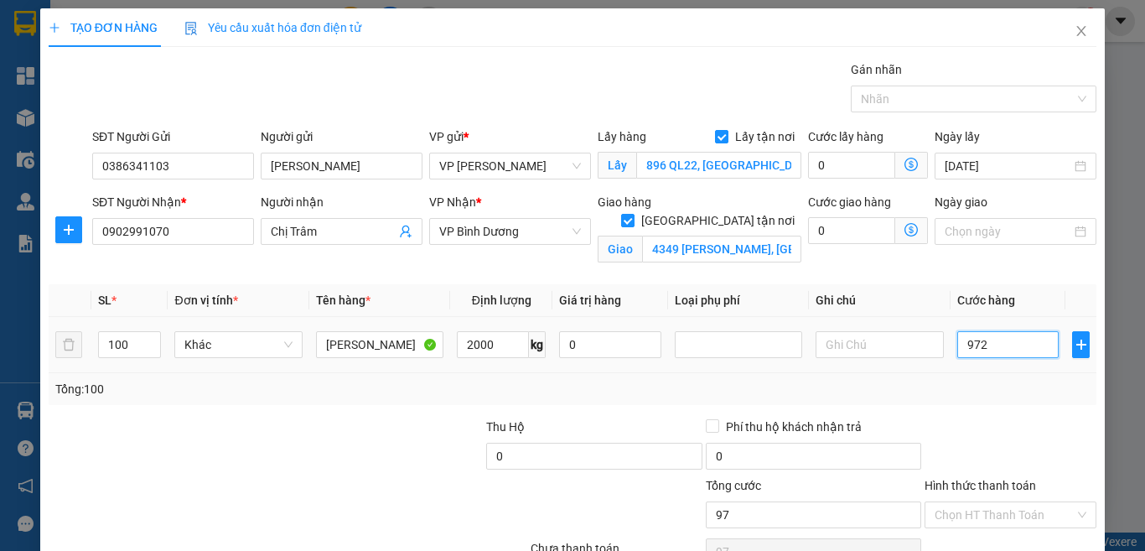
type input "972"
type input "97.200"
type input "972.000"
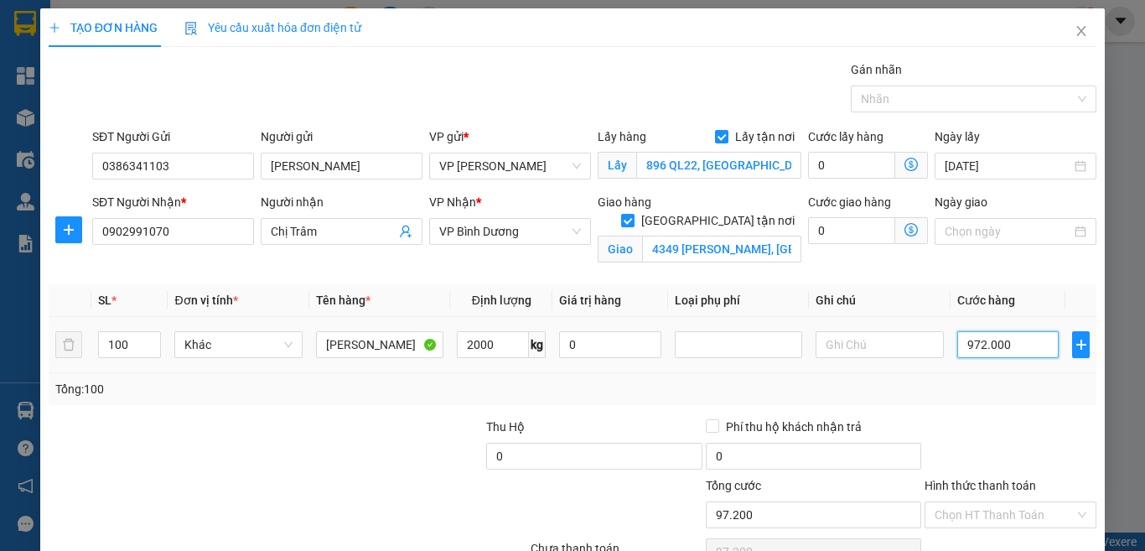
type input "972.000"
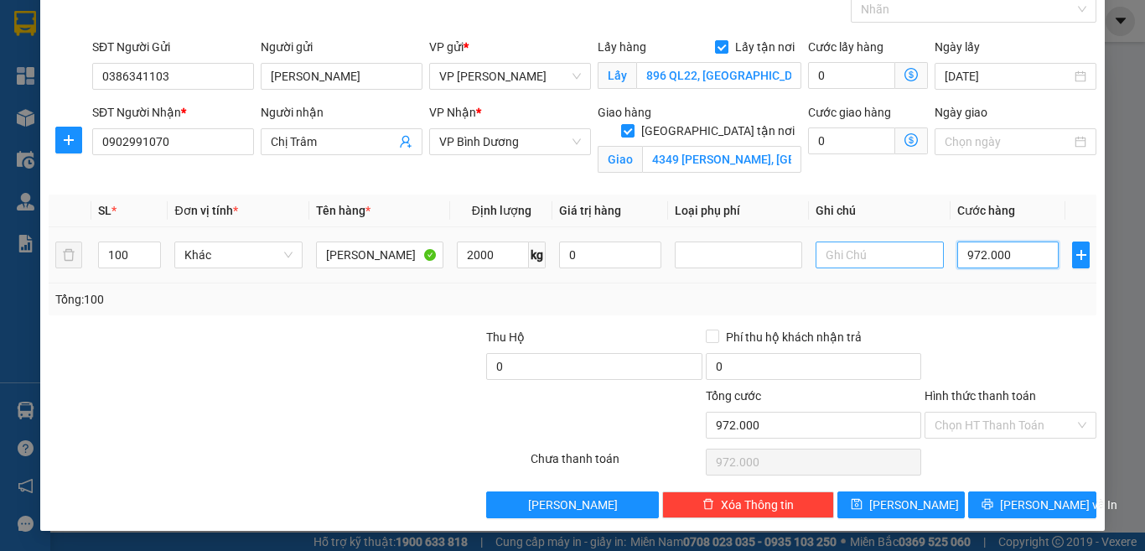
type input "972.000"
click at [846, 248] on input "text" at bounding box center [879, 254] width 127 height 27
type input "VAT 8%"
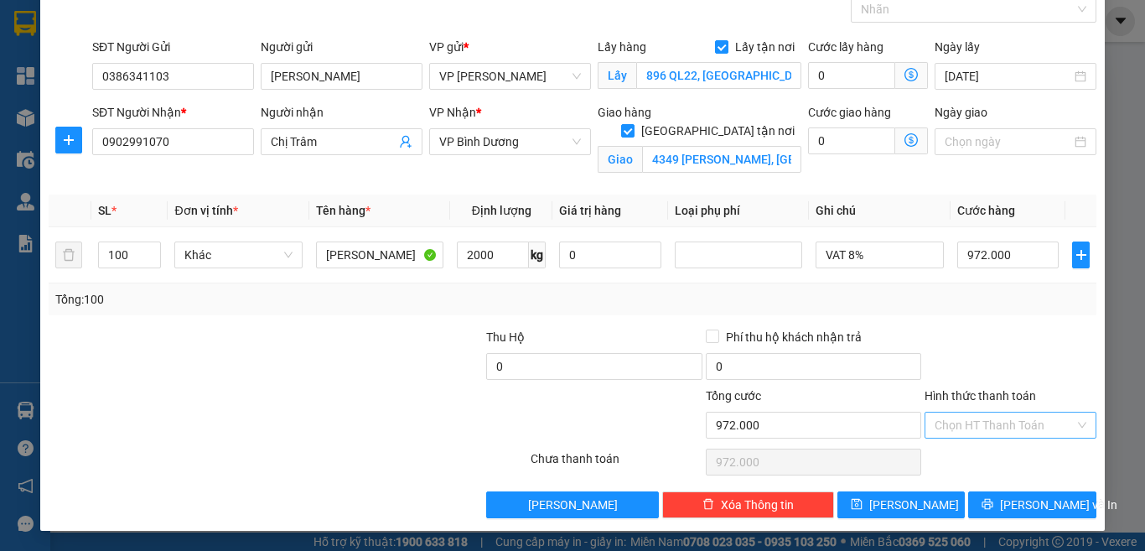
click at [1013, 423] on input "Hình thức thanh toán" at bounding box center [1005, 425] width 140 height 25
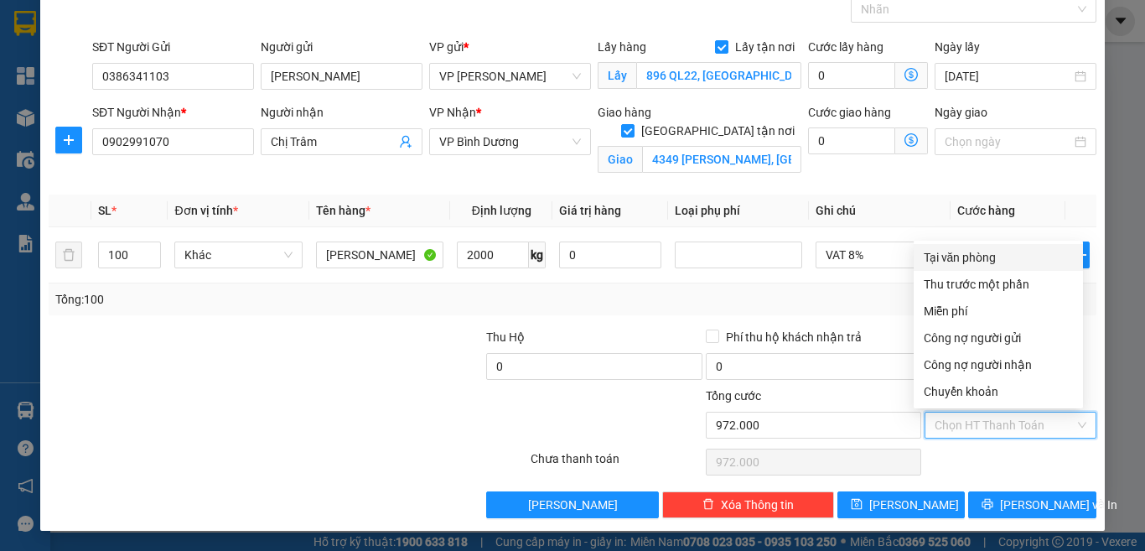
click at [989, 260] on div "Tại văn phòng" at bounding box center [998, 257] width 149 height 18
type input "0"
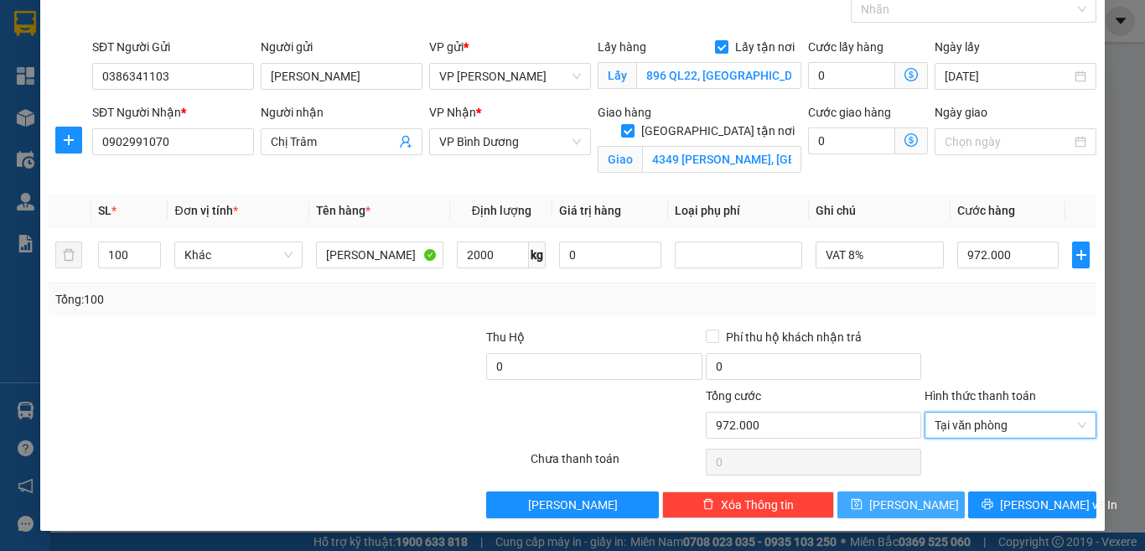
click at [931, 509] on button "[PERSON_NAME]" at bounding box center [902, 504] width 128 height 27
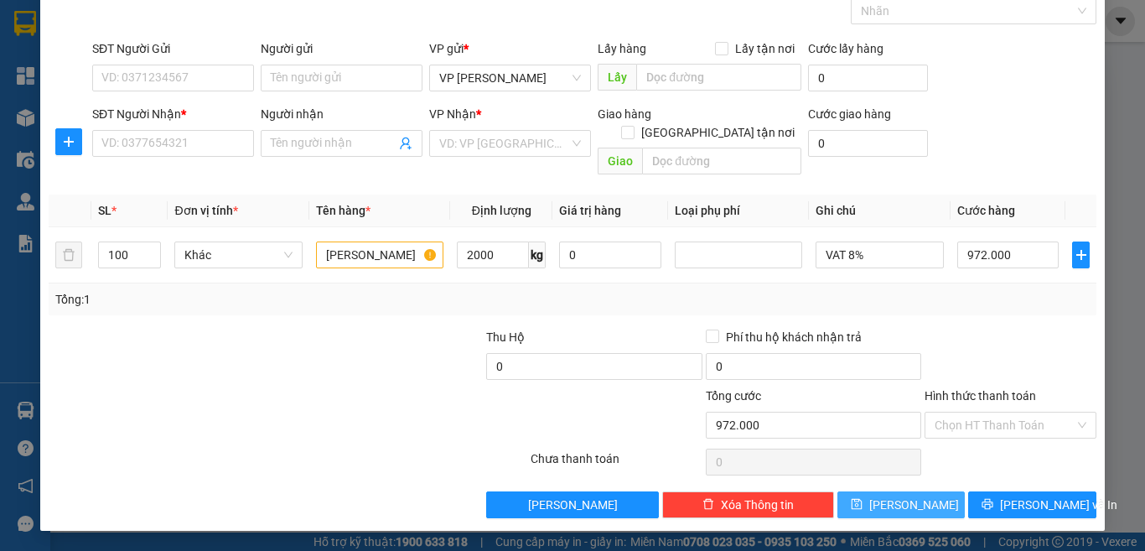
checkbox input "false"
type input "1"
type input "0"
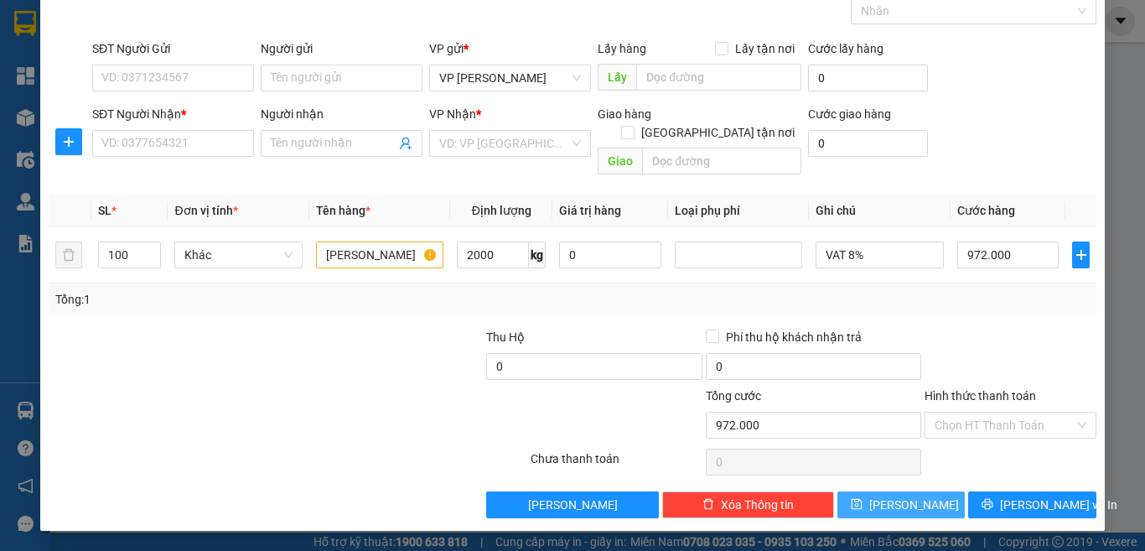
type input "0"
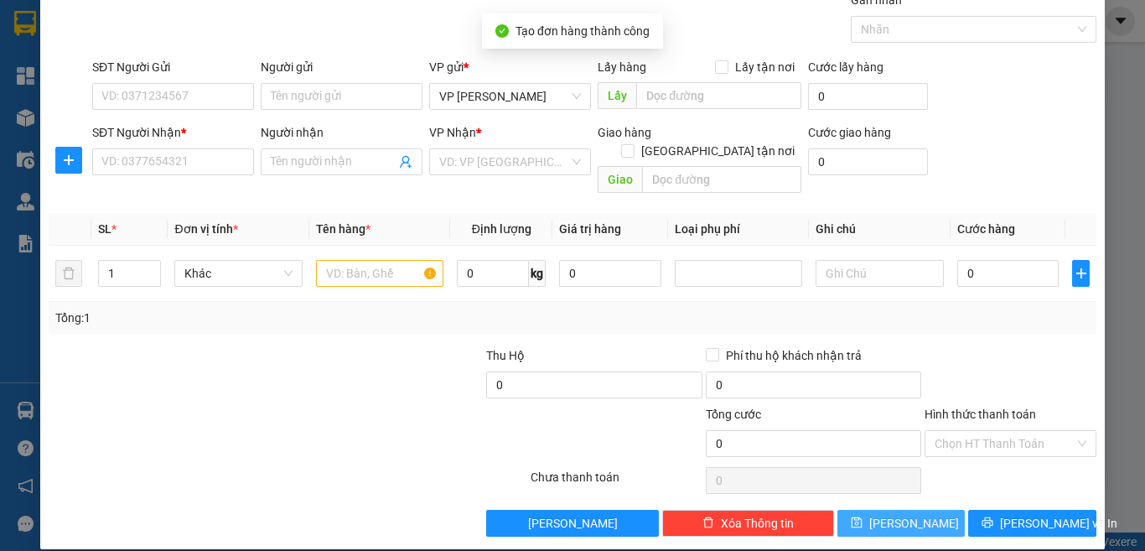
scroll to position [0, 0]
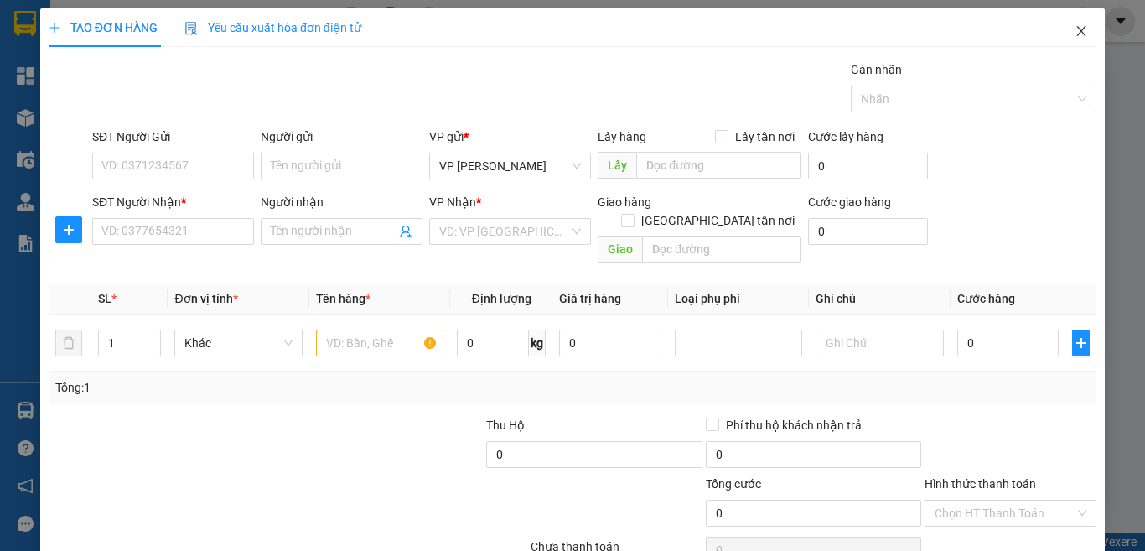
click at [1075, 32] on icon "close" at bounding box center [1081, 30] width 13 height 13
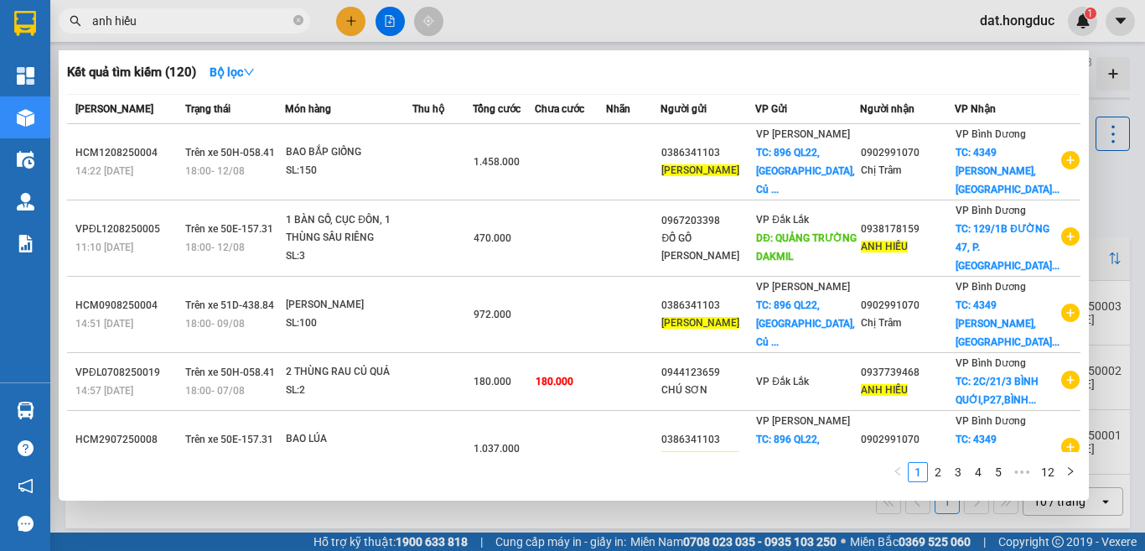
click at [297, 23] on icon "close-circle" at bounding box center [298, 20] width 10 height 10
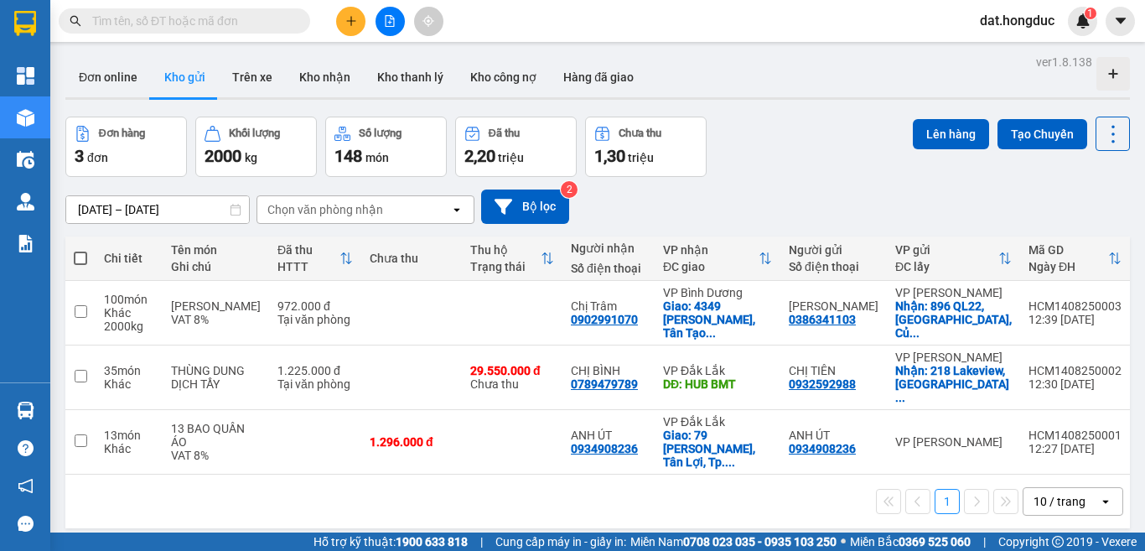
click at [352, 22] on icon "plus" at bounding box center [351, 21] width 12 height 12
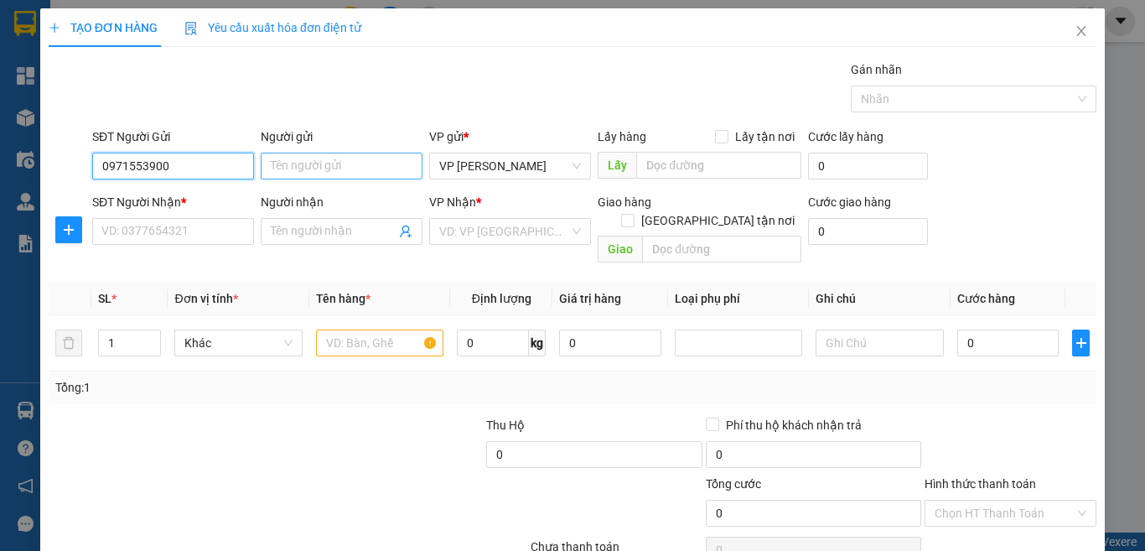
type input "0971553900"
click at [278, 164] on input "Người gửi" at bounding box center [342, 166] width 162 height 27
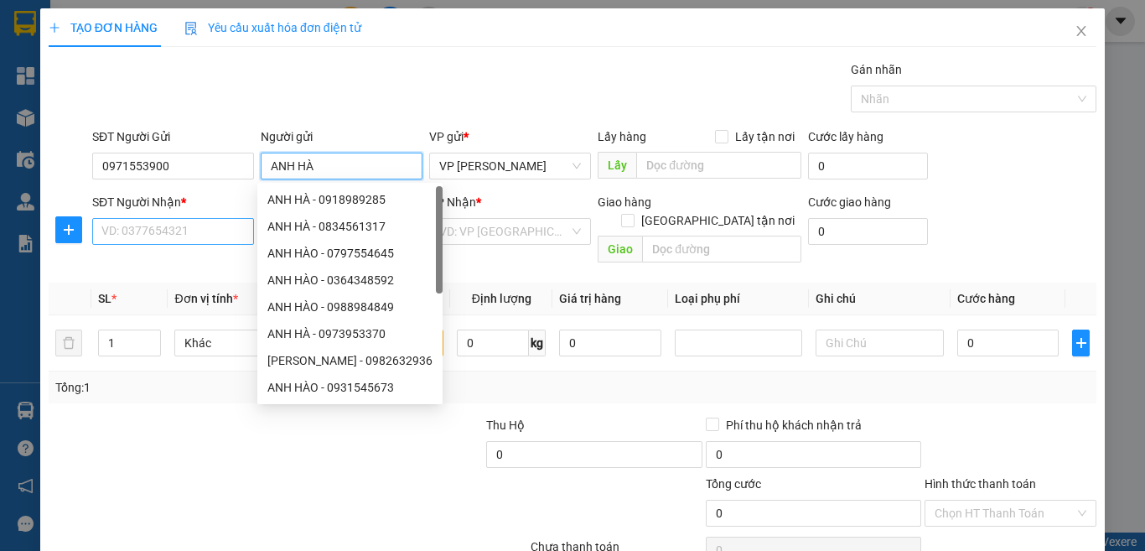
type input "ANH HÀ"
click at [169, 228] on input "SĐT Người Nhận *" at bounding box center [173, 231] width 162 height 27
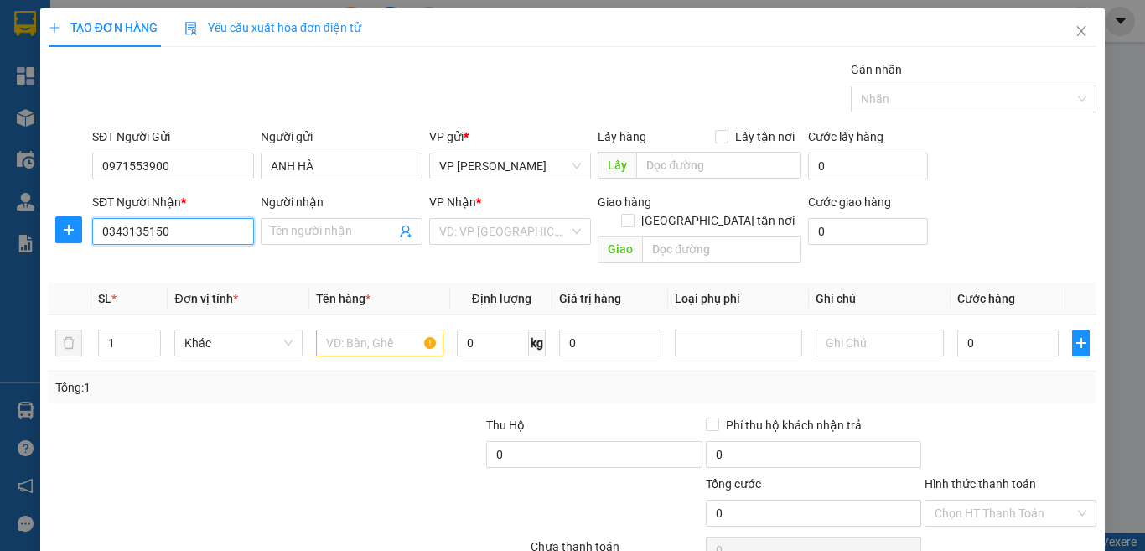
type input "0343135150"
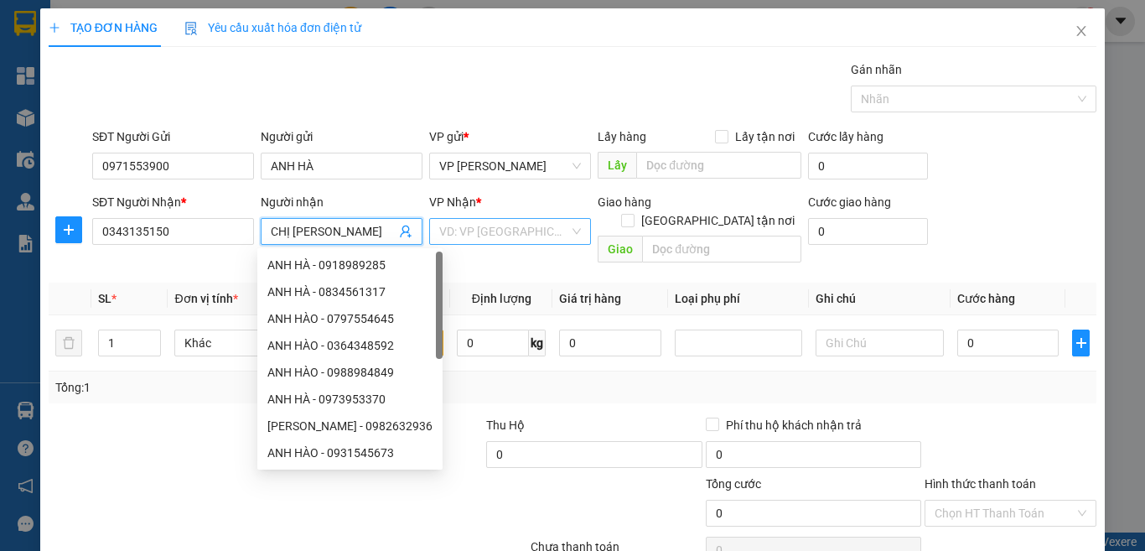
type input "CHỊ HỒNG"
click at [465, 228] on input "search" at bounding box center [504, 231] width 130 height 25
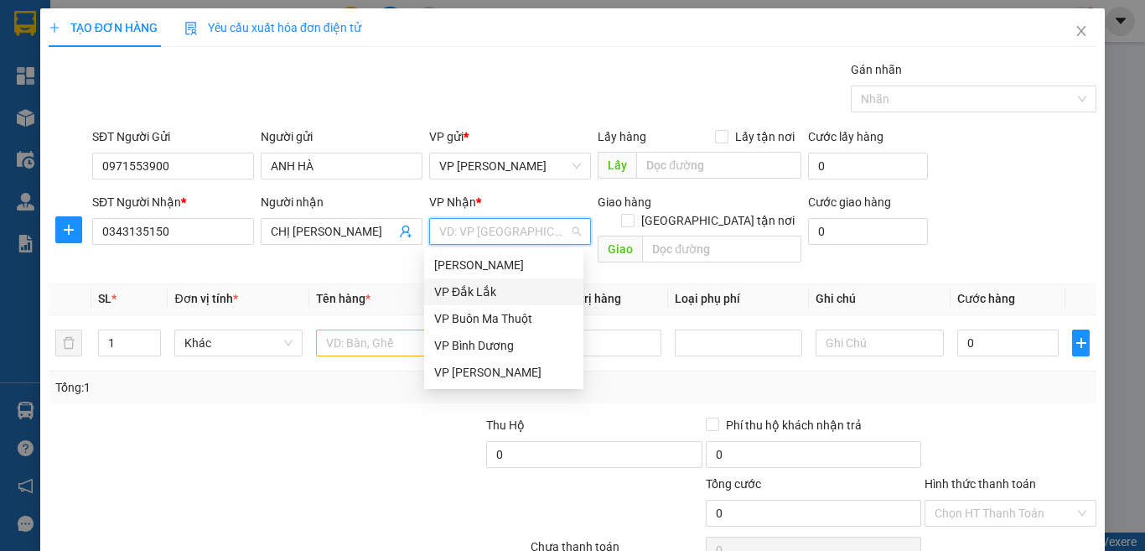
click at [484, 288] on div "VP Đắk Lắk" at bounding box center [503, 292] width 139 height 18
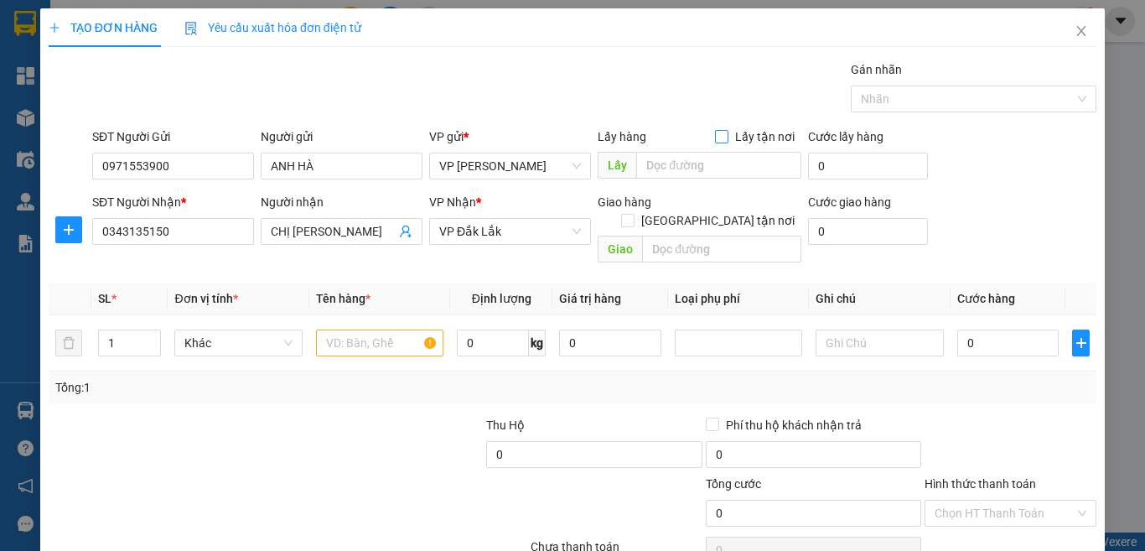
click at [715, 132] on input "Lấy tận nơi" at bounding box center [721, 136] width 12 height 12
checkbox input "true"
click at [729, 168] on input "text" at bounding box center [718, 165] width 165 height 27
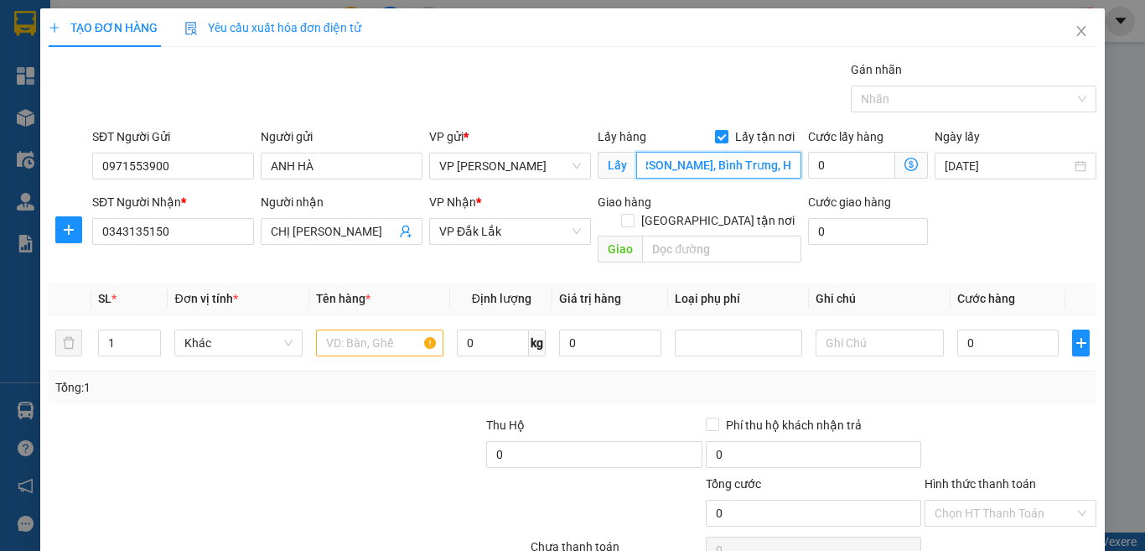
scroll to position [0, 72]
type input "736 Nguyễn Duy Trinh, Bình Trưng, HCM"
click at [850, 166] on input "0" at bounding box center [851, 165] width 87 height 27
type input "3"
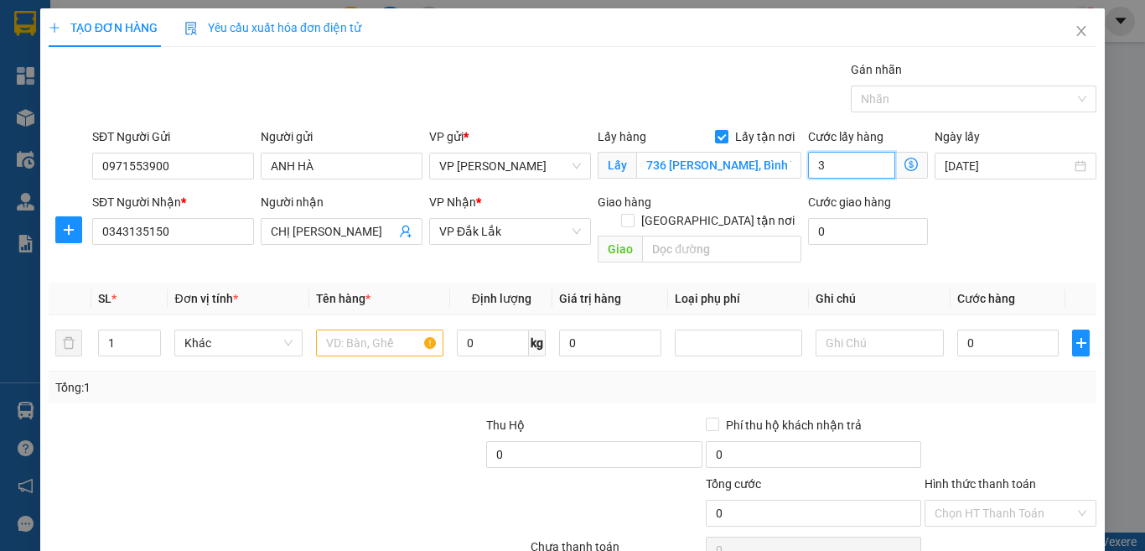
type input "3"
type input "30"
type input "300"
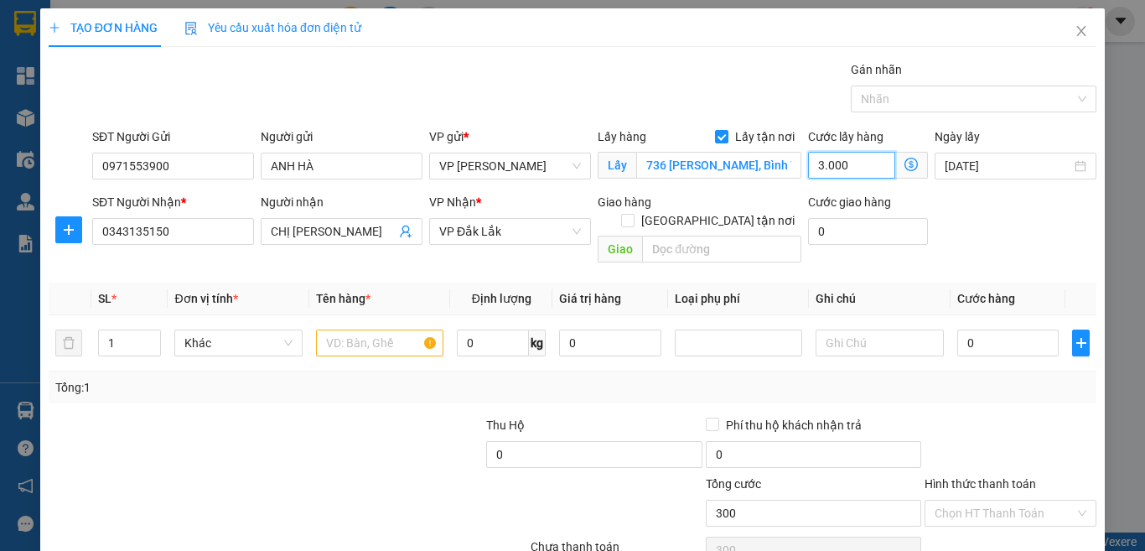
type input "30.000"
click at [335, 330] on input "text" at bounding box center [379, 343] width 127 height 27
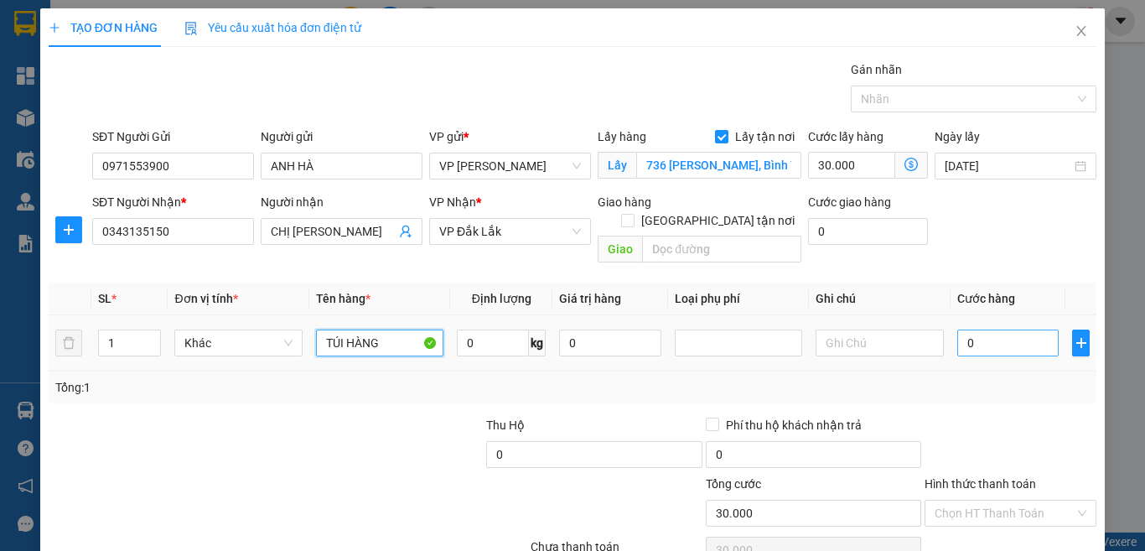
type input "TÚI HÀNG"
click at [961, 330] on input "0" at bounding box center [1009, 343] width 102 height 27
type input "3"
type input "30.003"
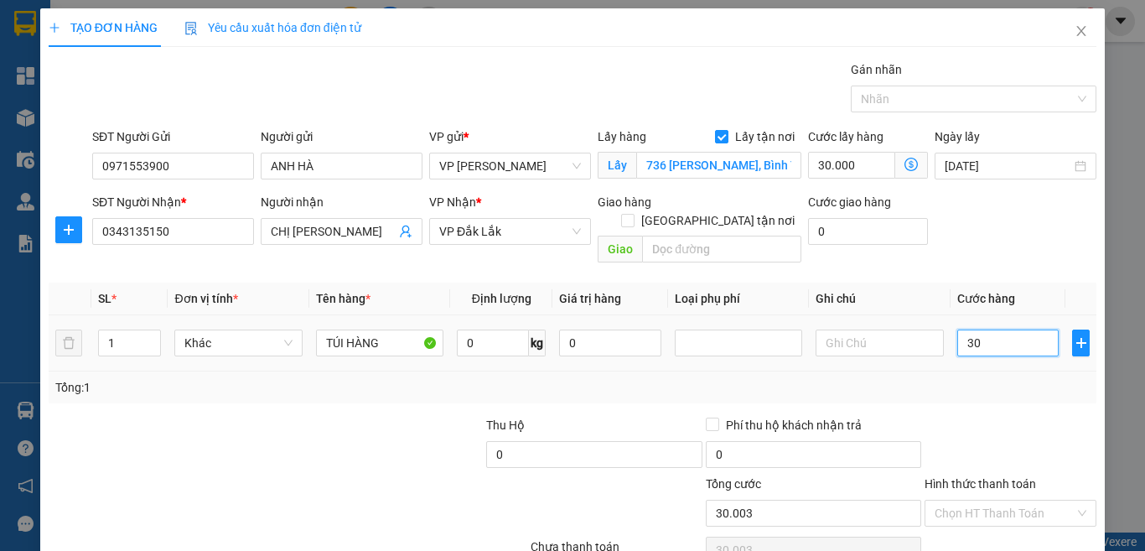
type input "300"
type input "30.300"
type input "30.000"
type input "60.000"
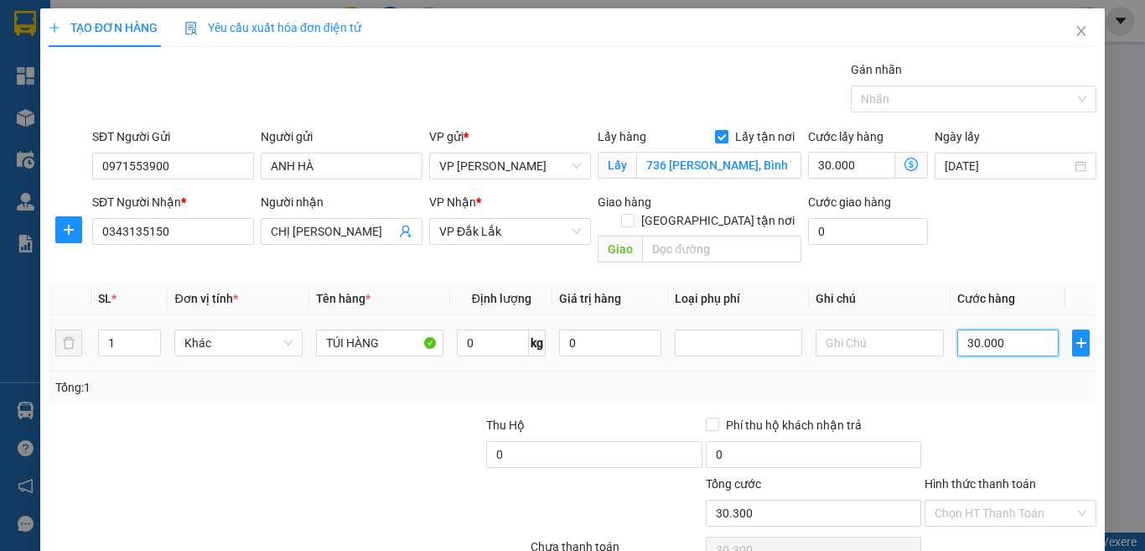
type input "60.000"
type input "30.000"
click at [698, 236] on input "text" at bounding box center [721, 249] width 159 height 27
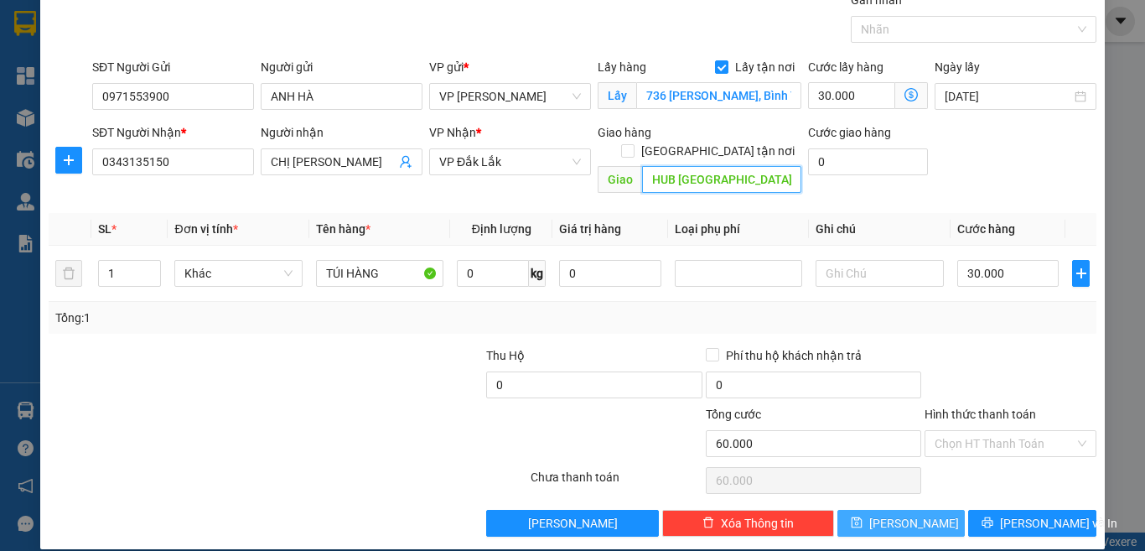
type input "HUB TRUNG HÒA"
click at [905, 514] on span "[PERSON_NAME]" at bounding box center [914, 523] width 90 height 18
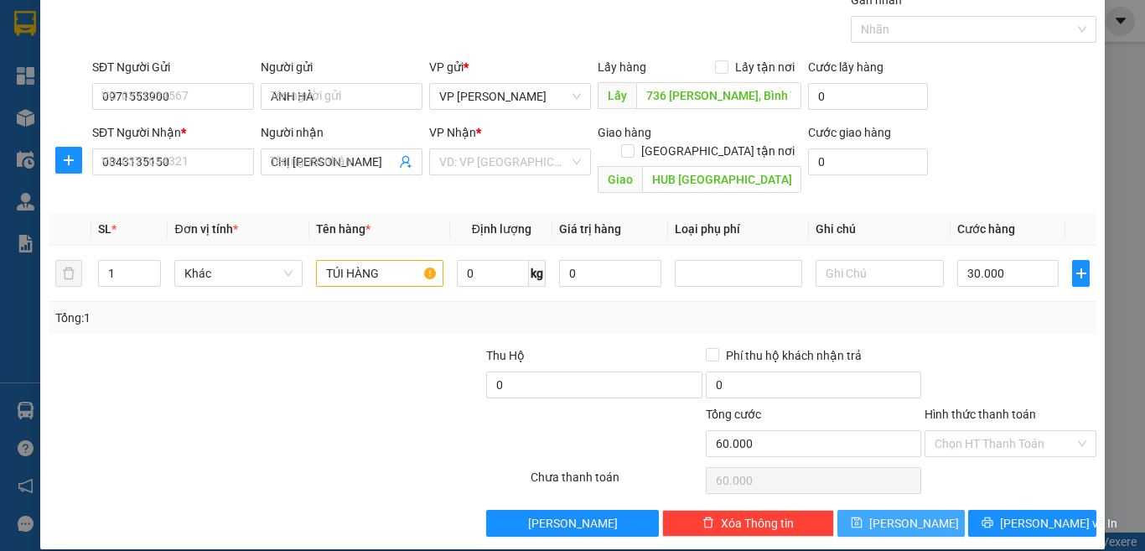
checkbox input "false"
type input "0"
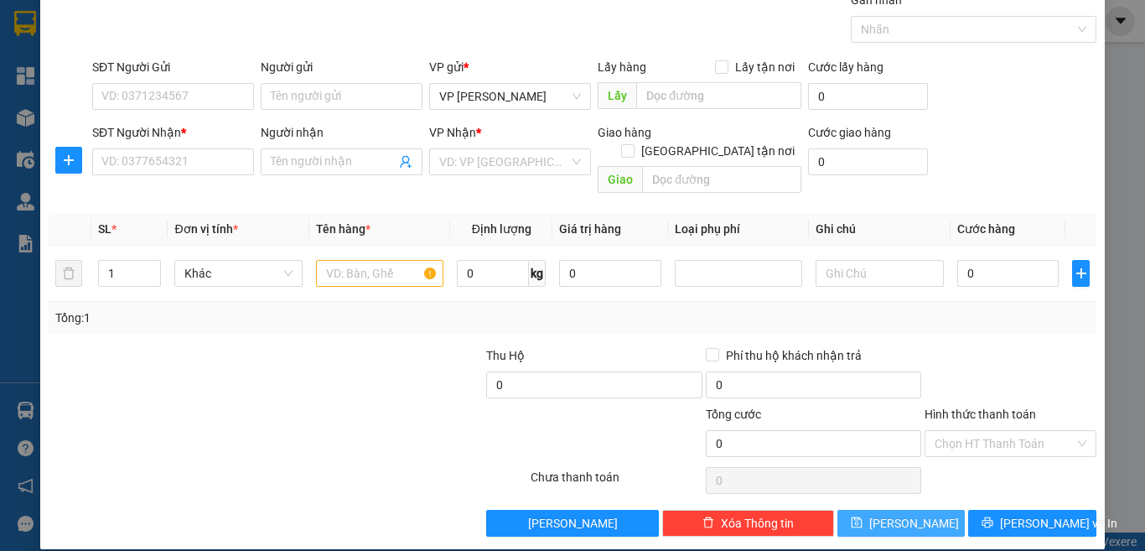
scroll to position [0, 0]
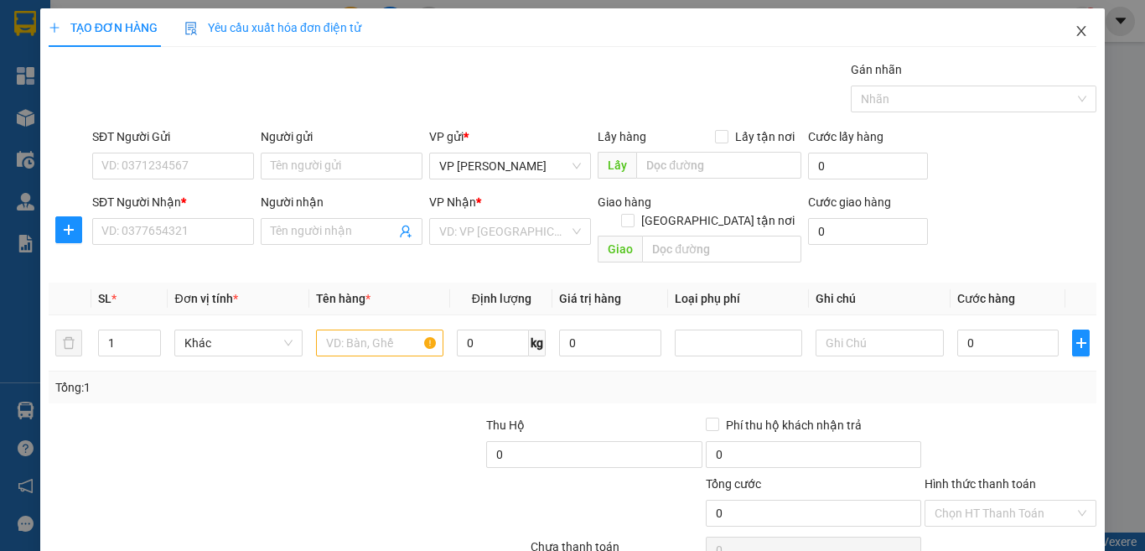
click at [1075, 33] on icon "close" at bounding box center [1081, 30] width 13 height 13
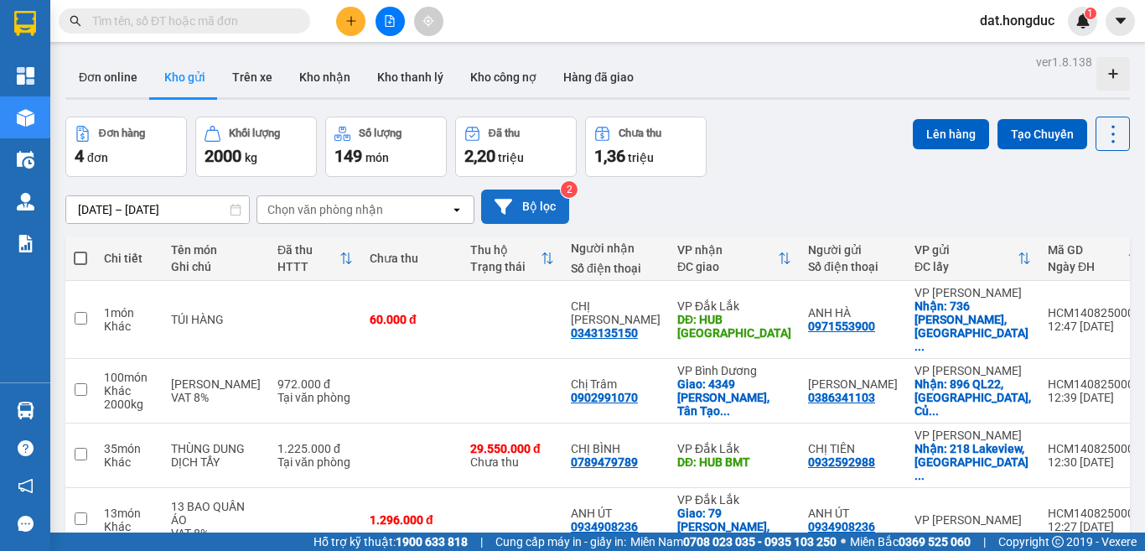
click at [541, 204] on button "Bộ lọc" at bounding box center [525, 206] width 88 height 34
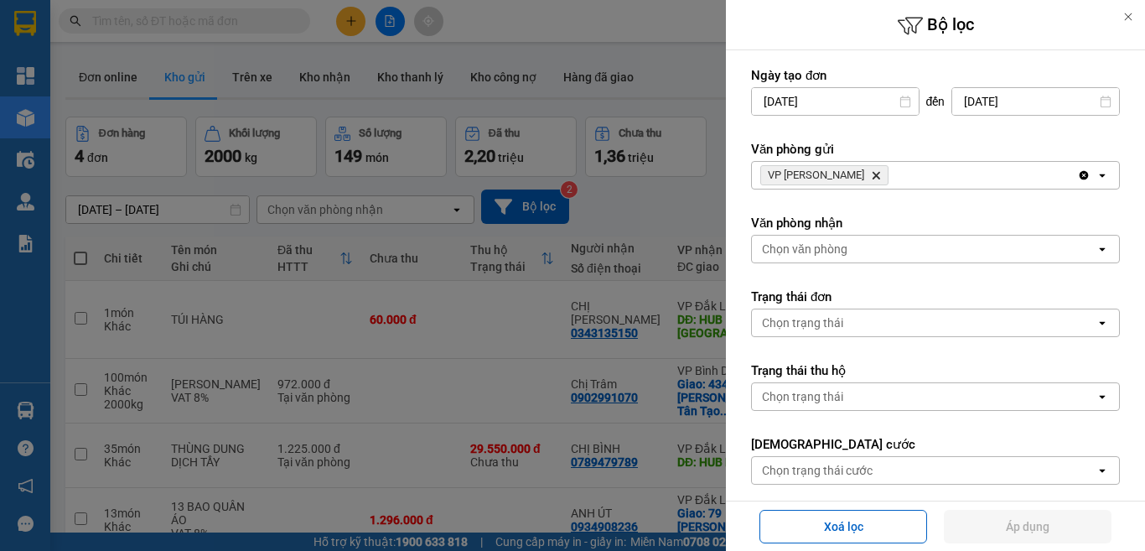
click at [873, 174] on icon "VP Hồ Chí Minh, close by backspace" at bounding box center [877, 176] width 8 height 8
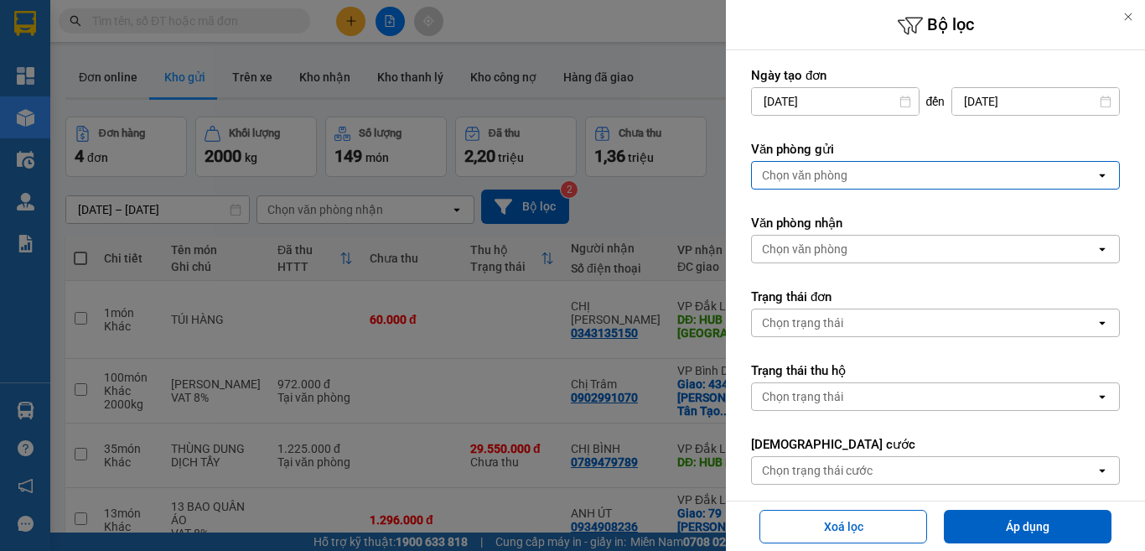
click at [905, 172] on div "Chọn văn phòng" at bounding box center [924, 175] width 344 height 27
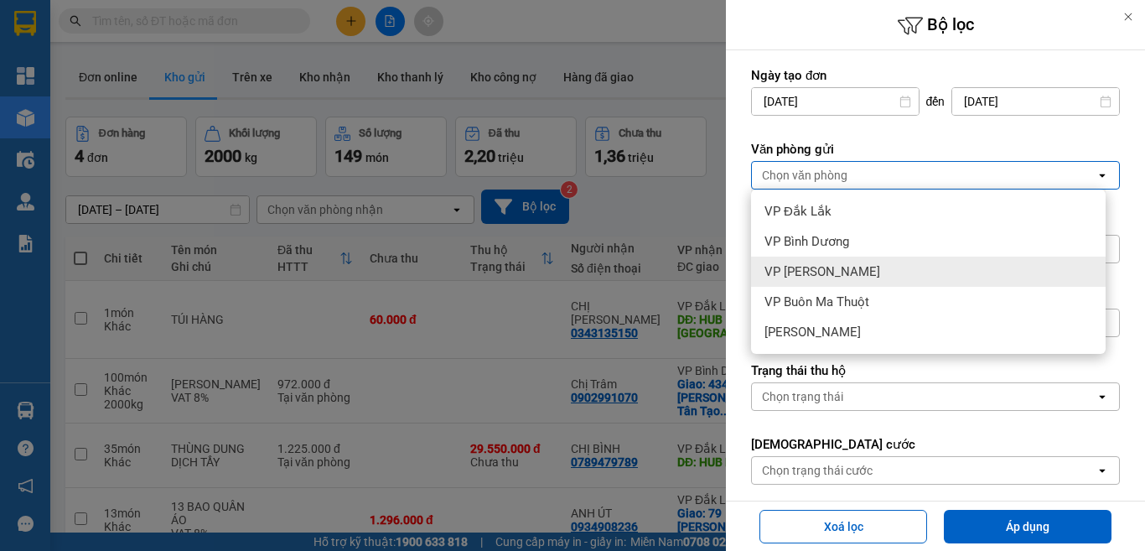
click at [826, 244] on span "VP Bình Dương" at bounding box center [807, 241] width 85 height 17
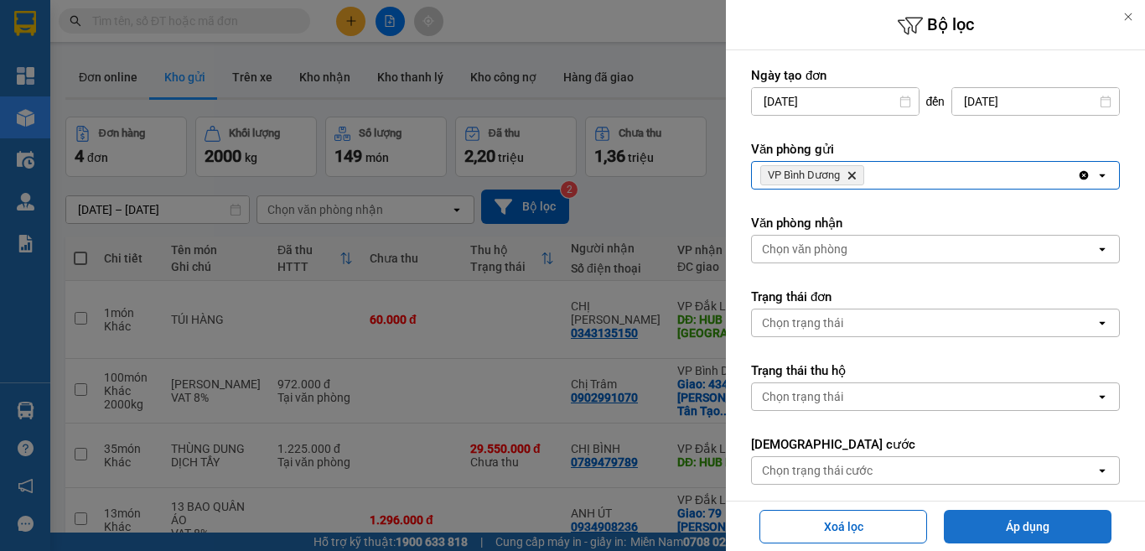
click at [1024, 534] on button "Áp dụng" at bounding box center [1028, 527] width 168 height 34
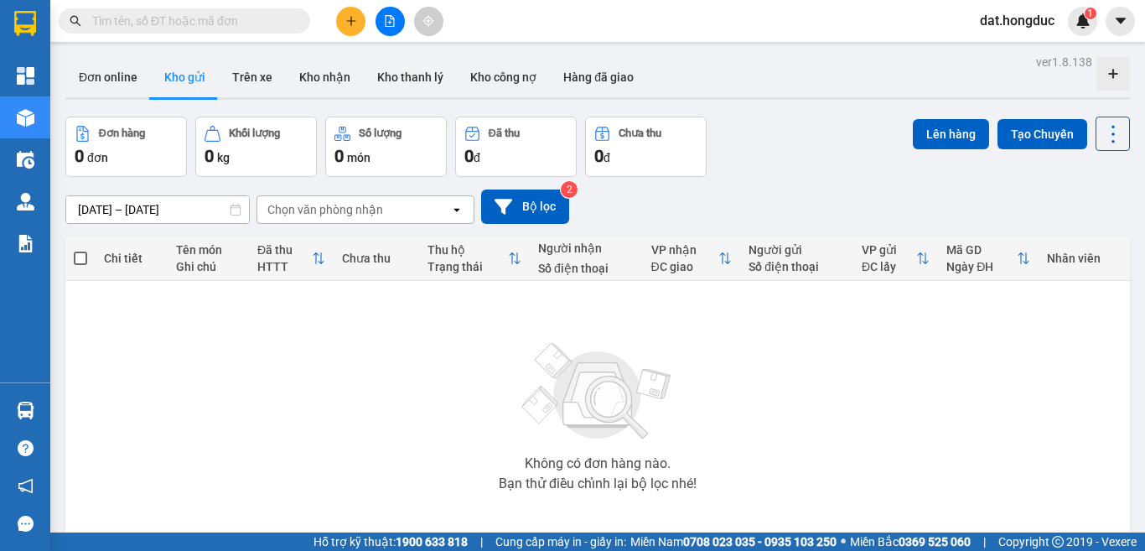
click at [215, 17] on input "text" at bounding box center [191, 21] width 198 height 18
paste input "0976606309"
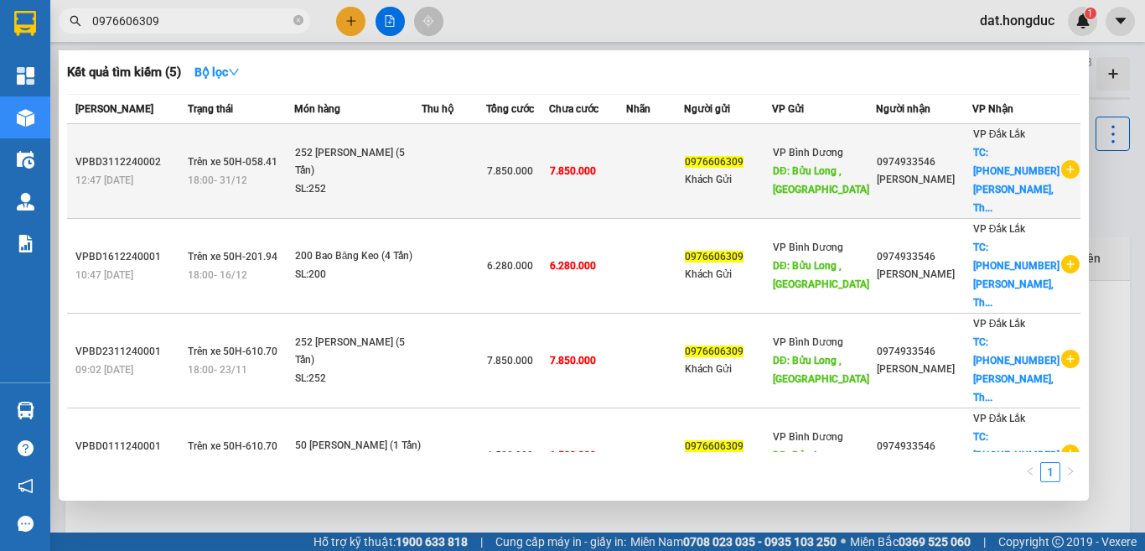
type input "0976606309"
click at [760, 187] on td "0976606309 Khách Gửi" at bounding box center [727, 171] width 87 height 95
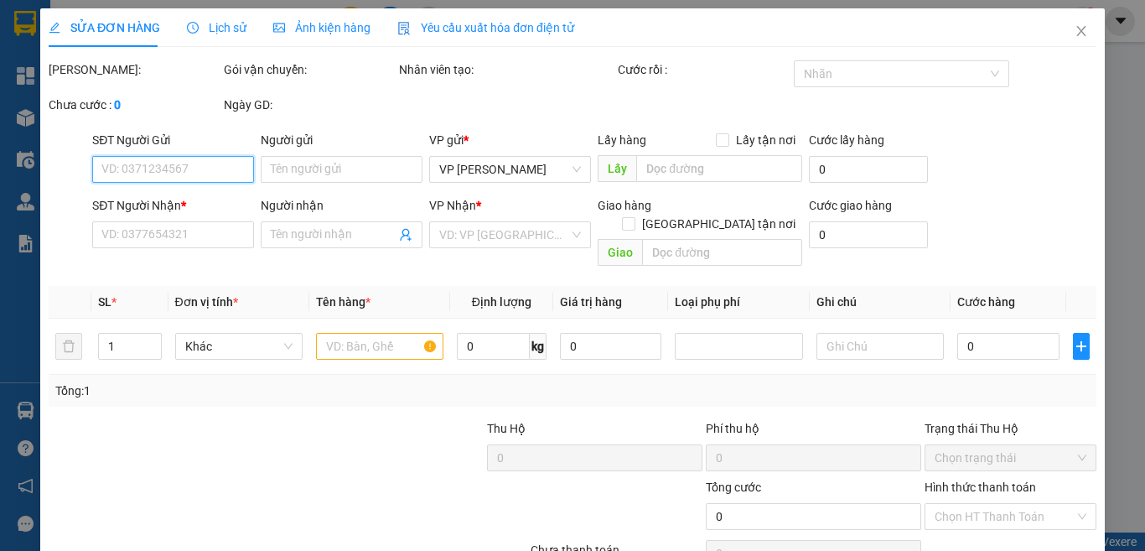
type input "0976606309"
type input "Khách Gửi"
type input "Bửu Long , Biên Hòa"
type input "0974933546"
type input "Anh Vũ"
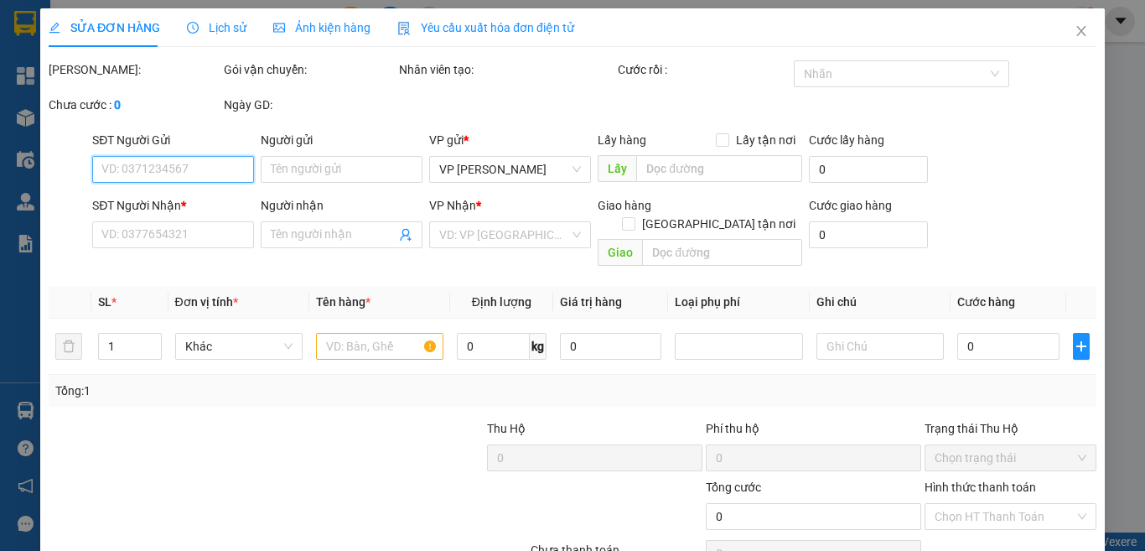
checkbox input "true"
type input "245-247-249 Hoàng Diệu, Thành công, BMT"
type input "7.850.000"
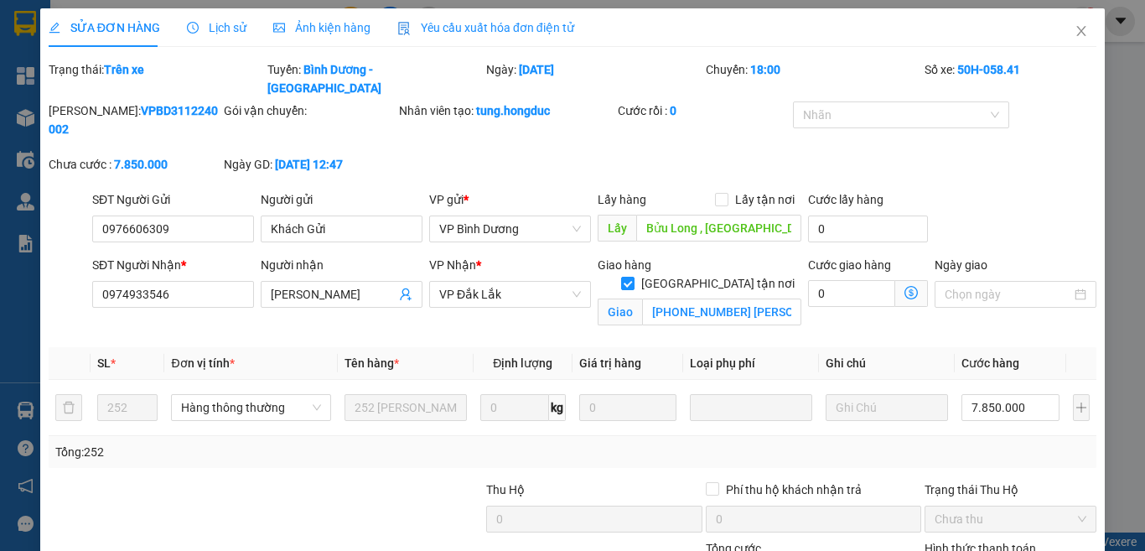
click at [183, 104] on b "VPBD3112240002" at bounding box center [133, 120] width 169 height 32
click at [197, 101] on div "Mã ĐH: VPBD3112240002" at bounding box center [135, 119] width 172 height 37
click at [181, 104] on b "VPBD3112240002" at bounding box center [133, 120] width 169 height 32
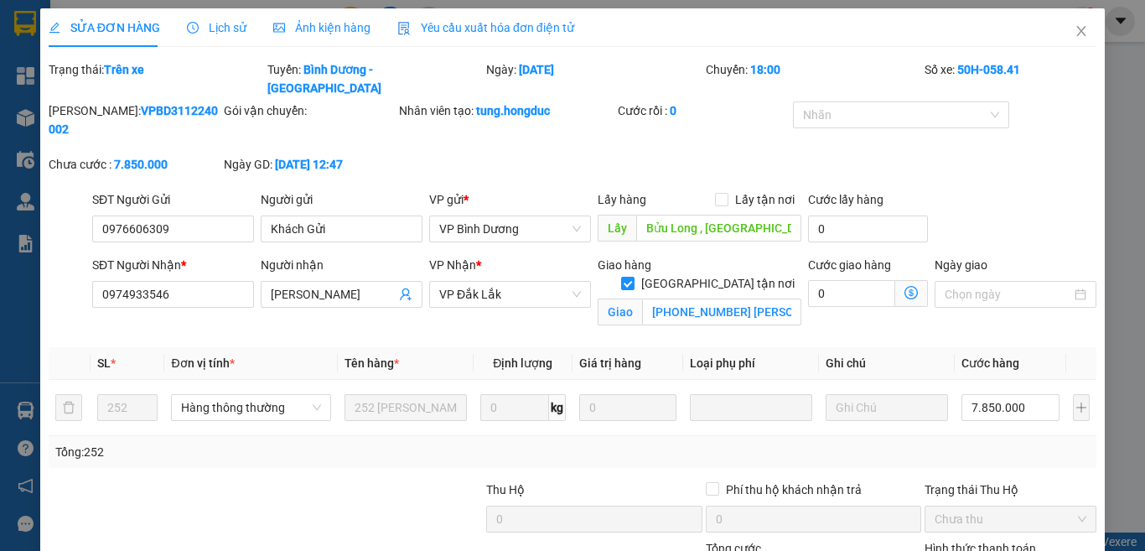
click at [181, 104] on b "VPBD3112240002" at bounding box center [133, 120] width 169 height 32
copy b "VPBD3112240002"
click at [1075, 29] on icon "close" at bounding box center [1081, 30] width 13 height 13
